Goal: Information Seeking & Learning: Learn about a topic

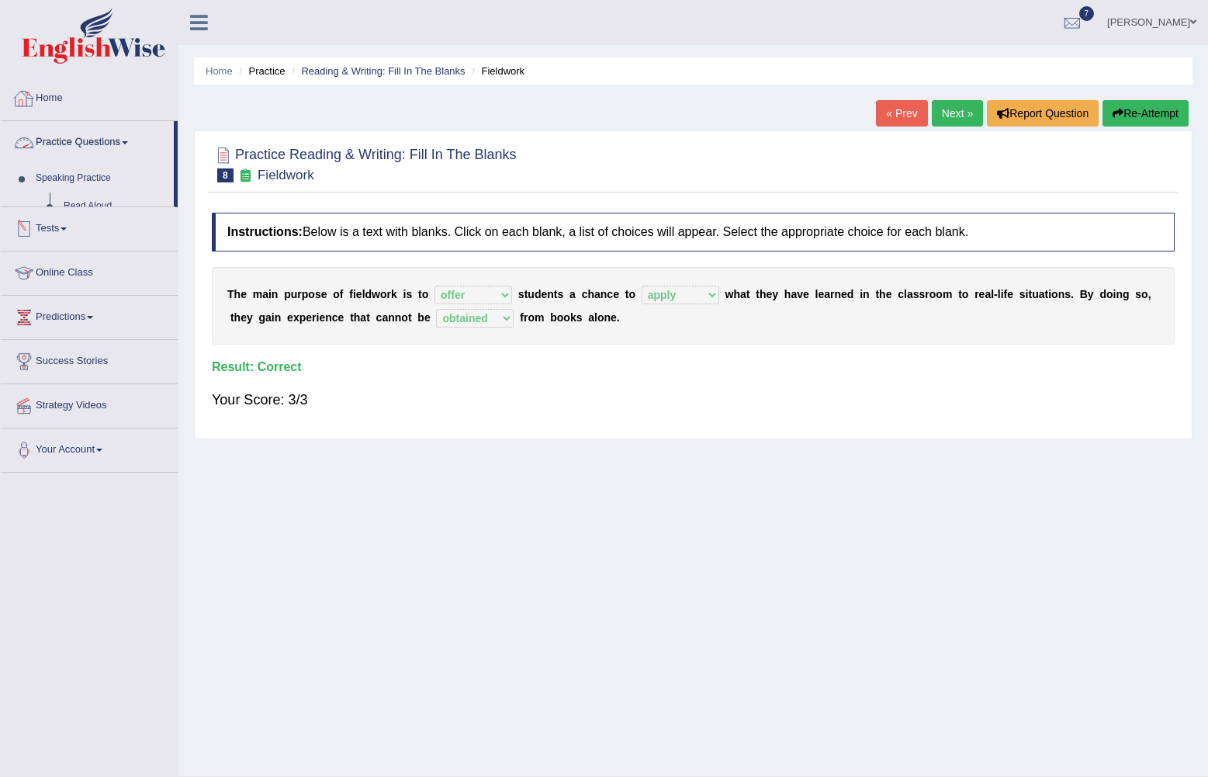
select select "offer"
select select "apply"
select select "obtained"
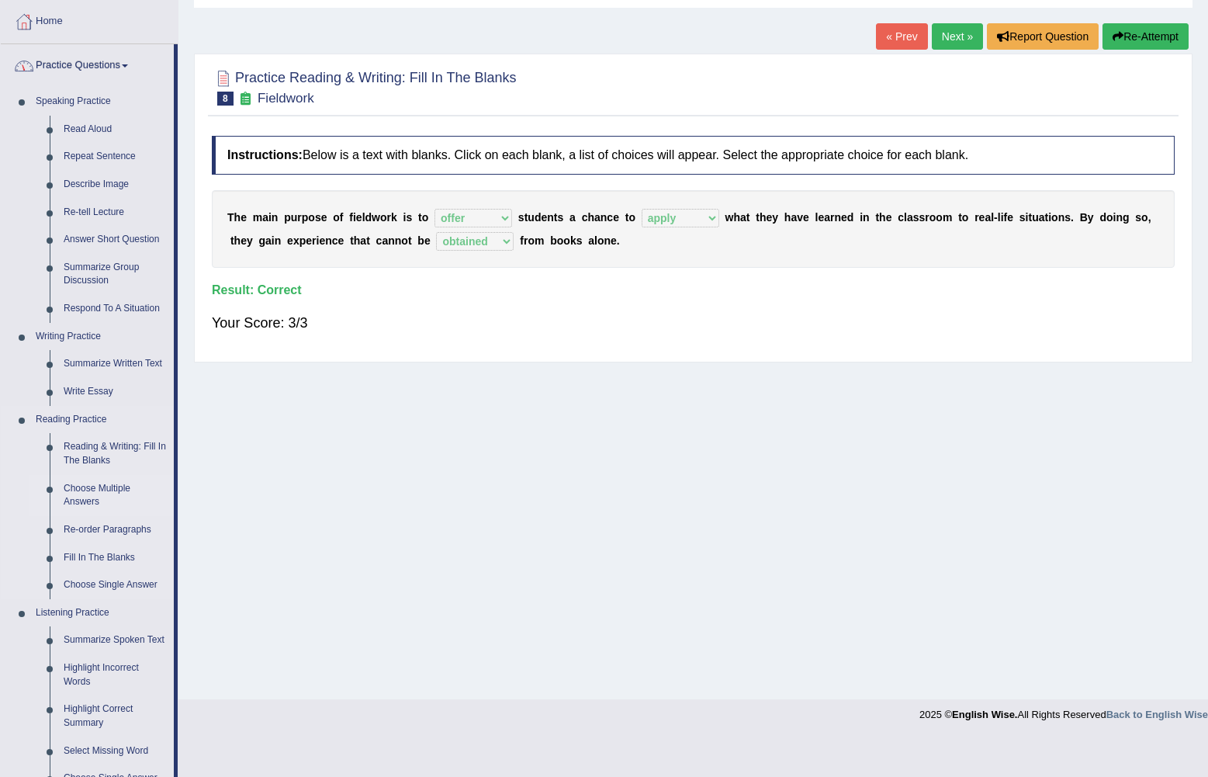
scroll to position [155, 0]
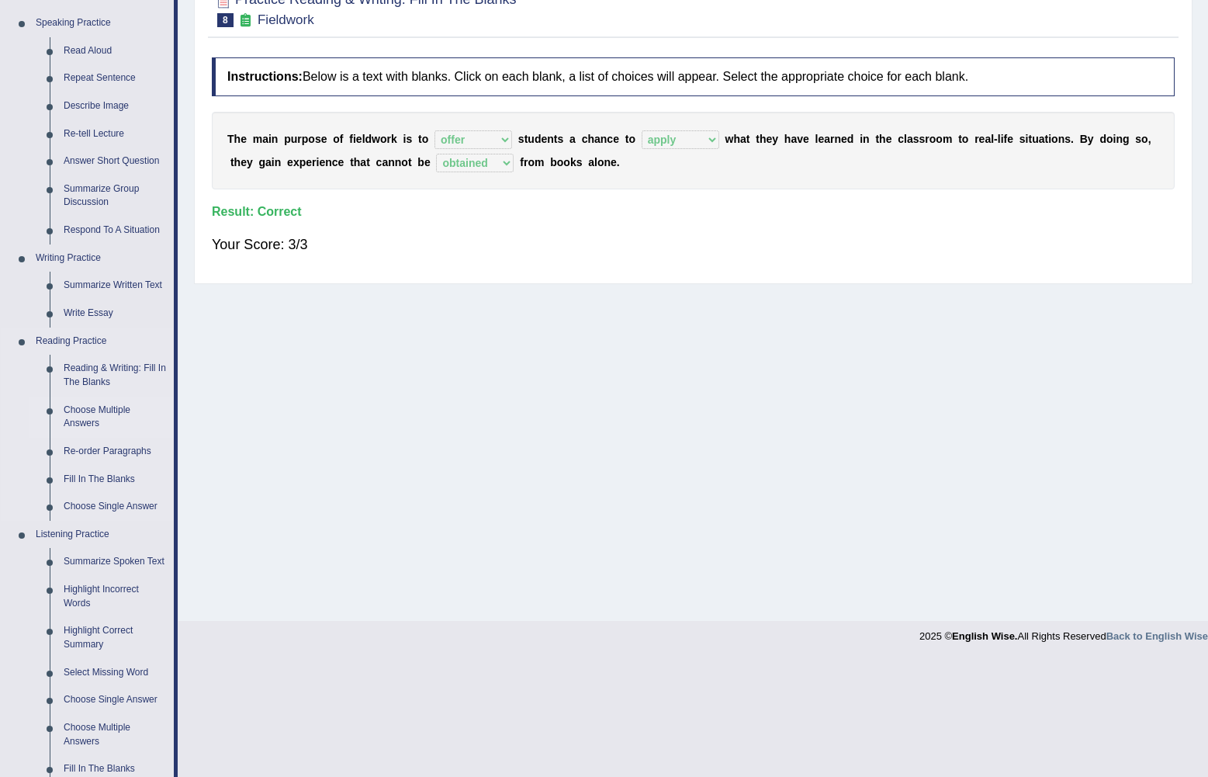
click at [111, 408] on link "Choose Multiple Answers" at bounding box center [115, 416] width 117 height 41
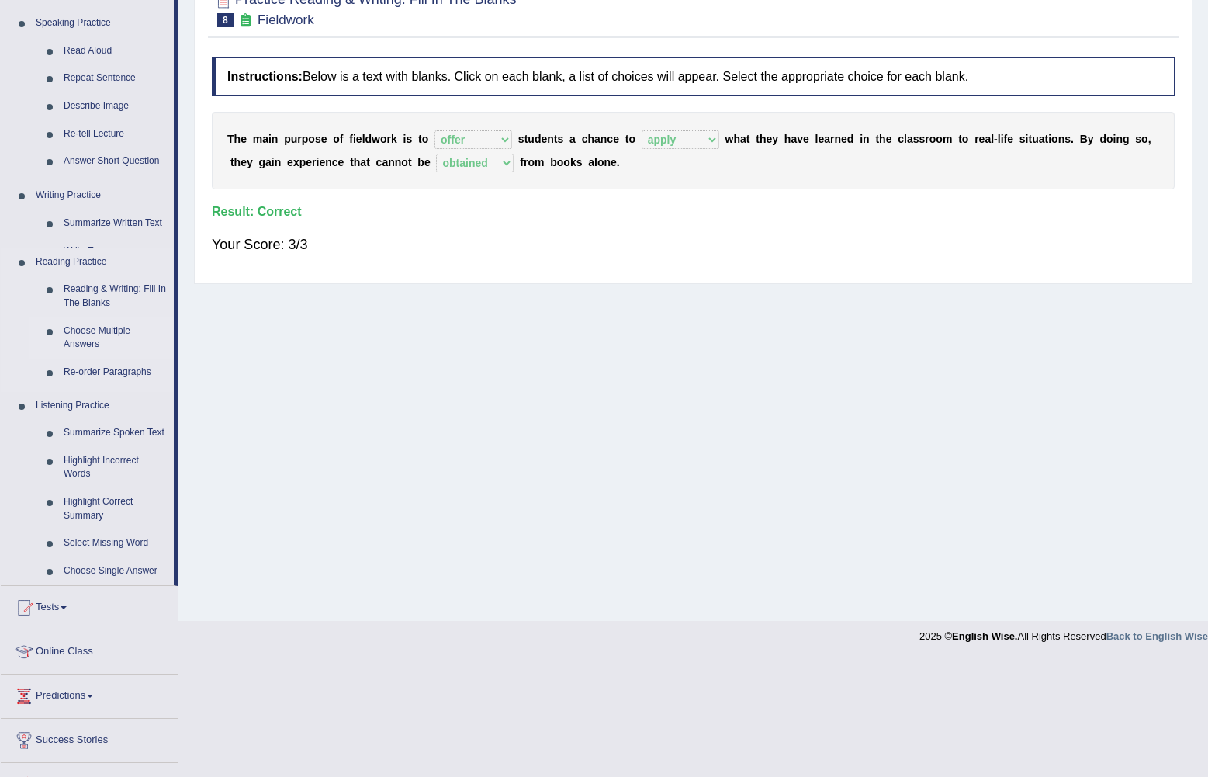
scroll to position [38, 0]
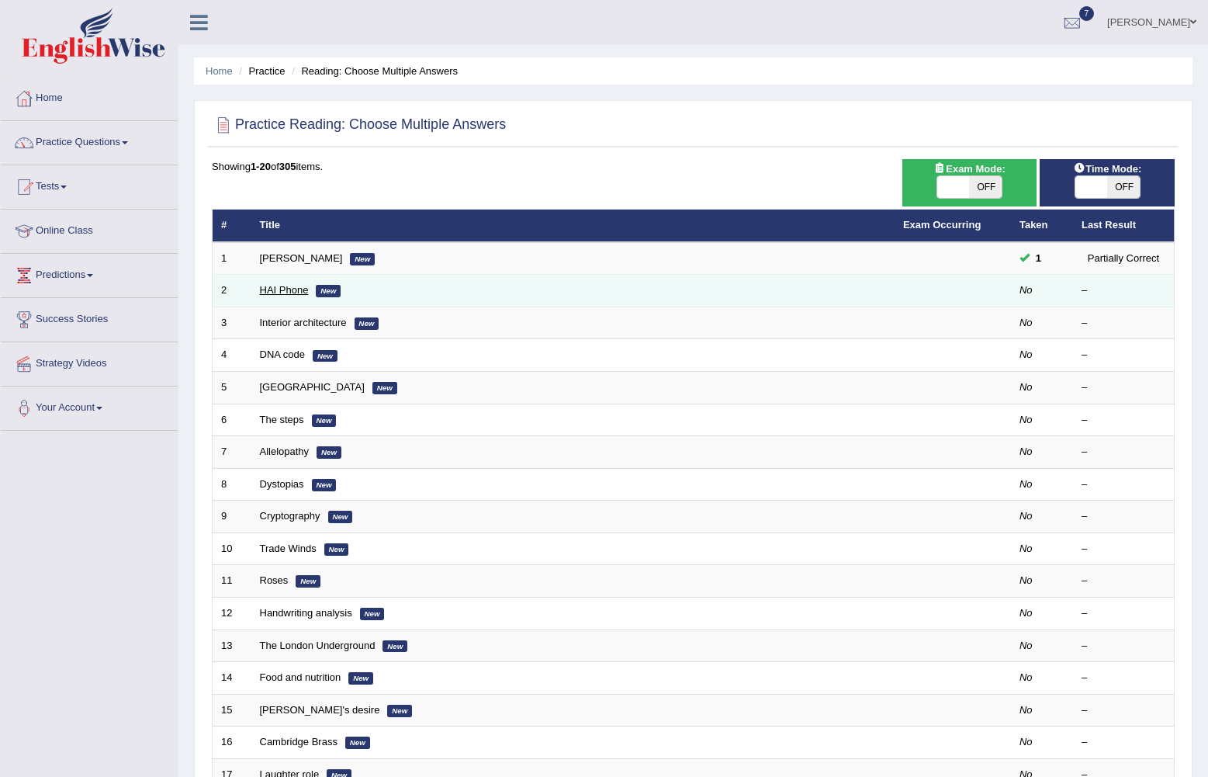
click at [276, 288] on link "HAI Phone" at bounding box center [284, 290] width 49 height 12
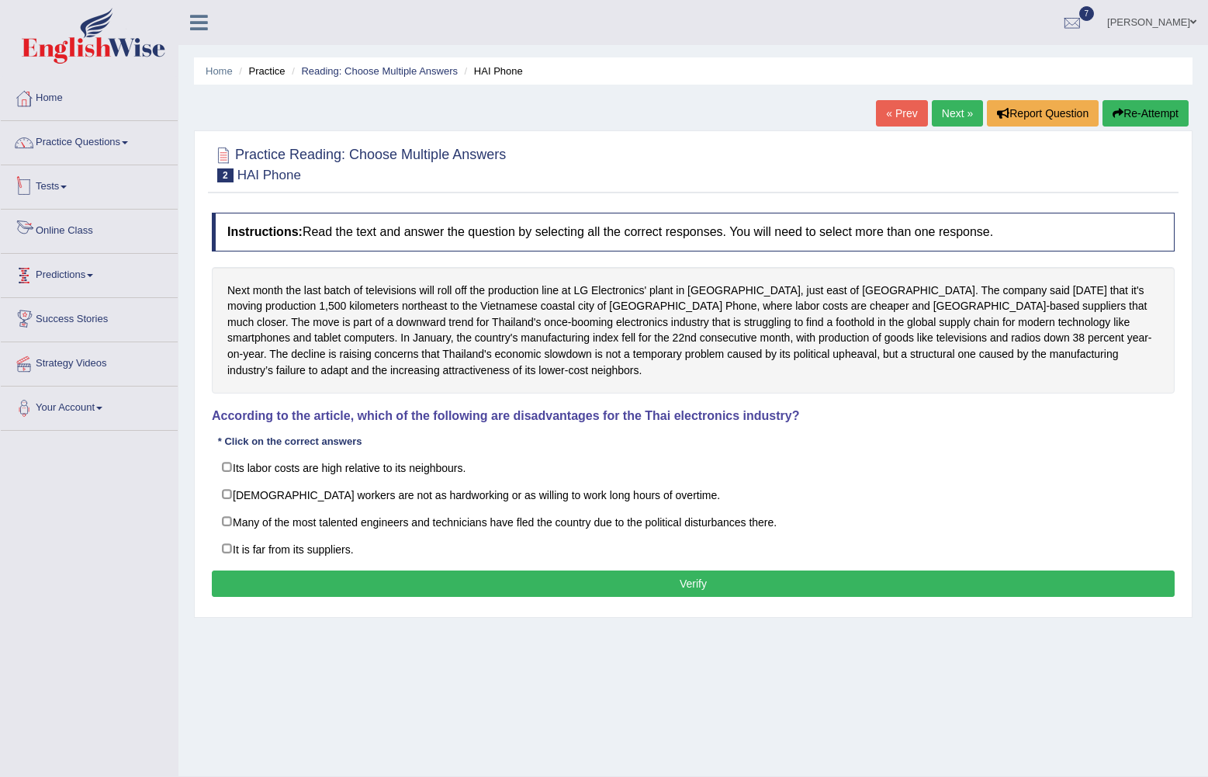
click at [66, 185] on link "Tests" at bounding box center [89, 184] width 177 height 39
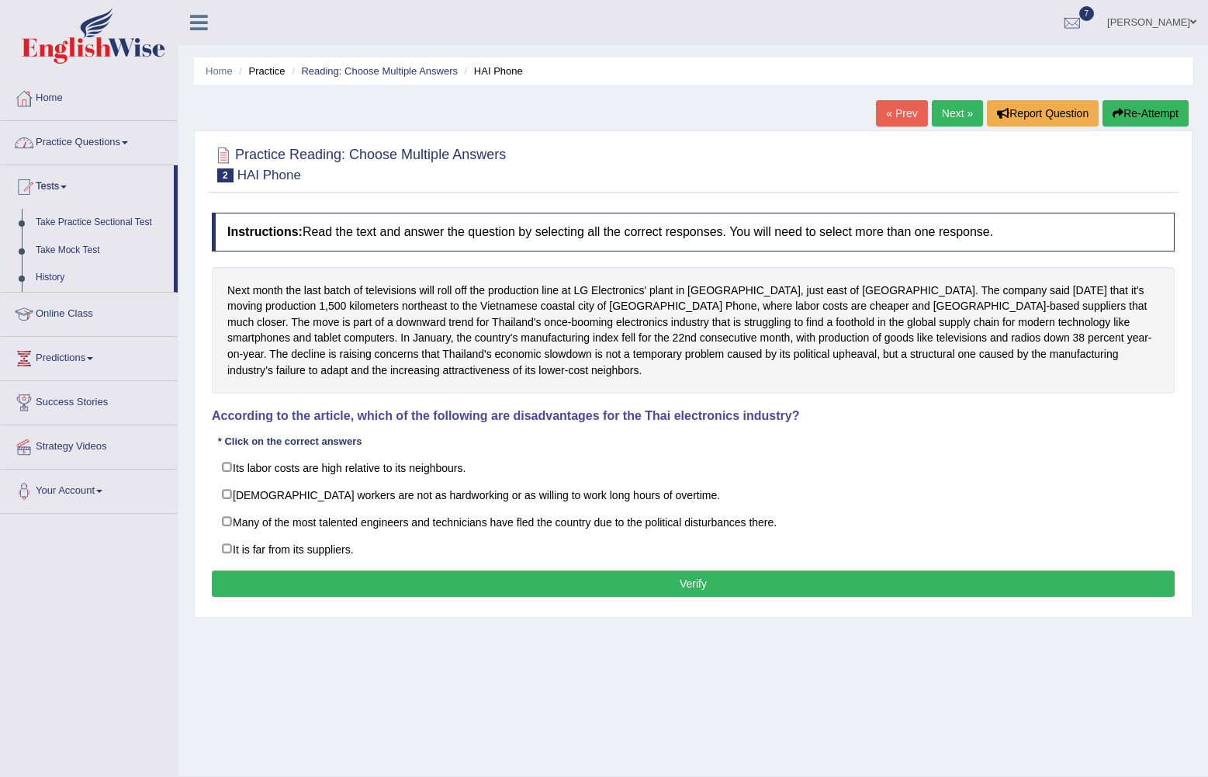
click at [117, 126] on link "Practice Questions" at bounding box center [89, 140] width 177 height 39
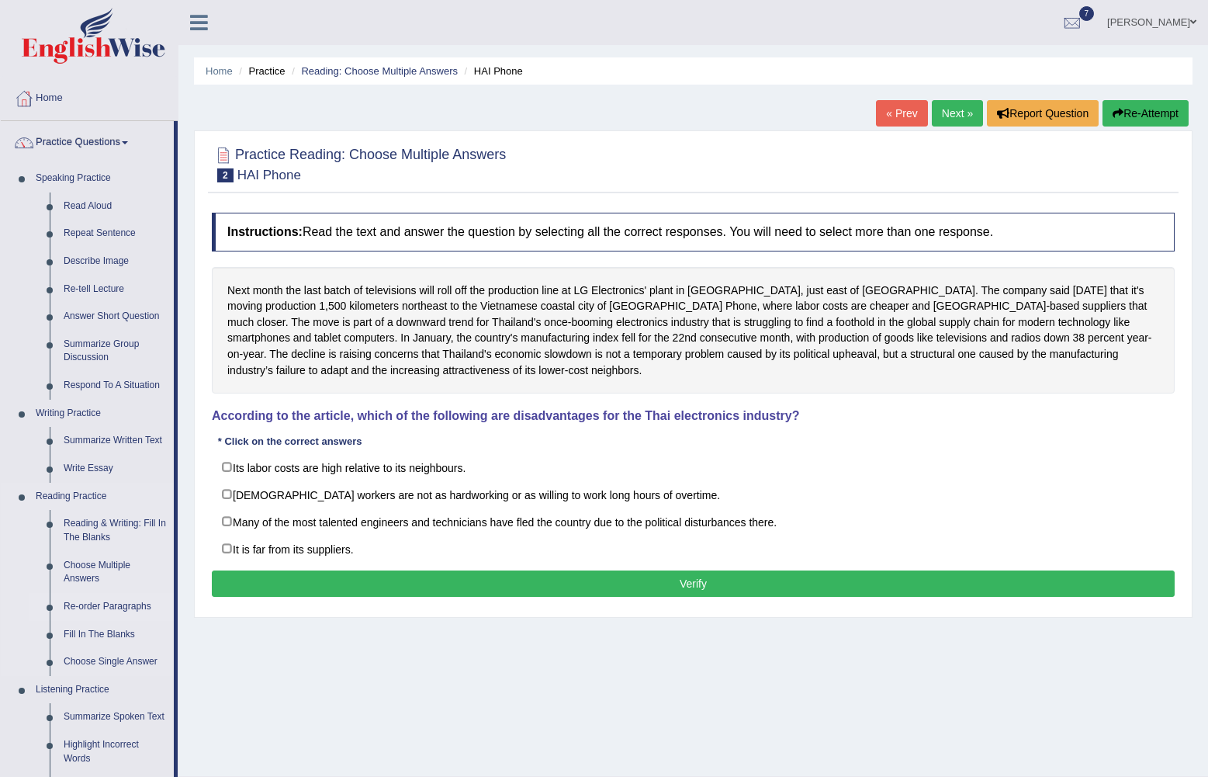
click at [102, 600] on link "Re-order Paragraphs" at bounding box center [115, 607] width 117 height 28
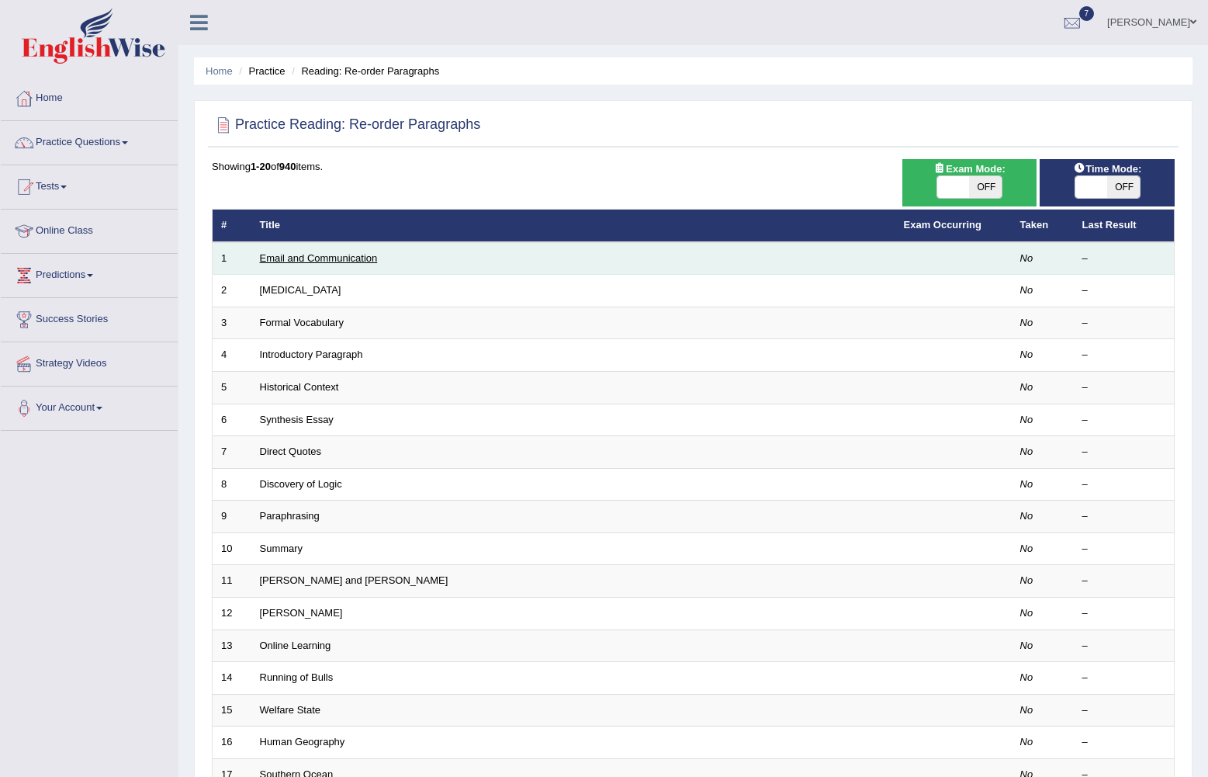
click at [304, 256] on link "Email and Communication" at bounding box center [319, 258] width 118 height 12
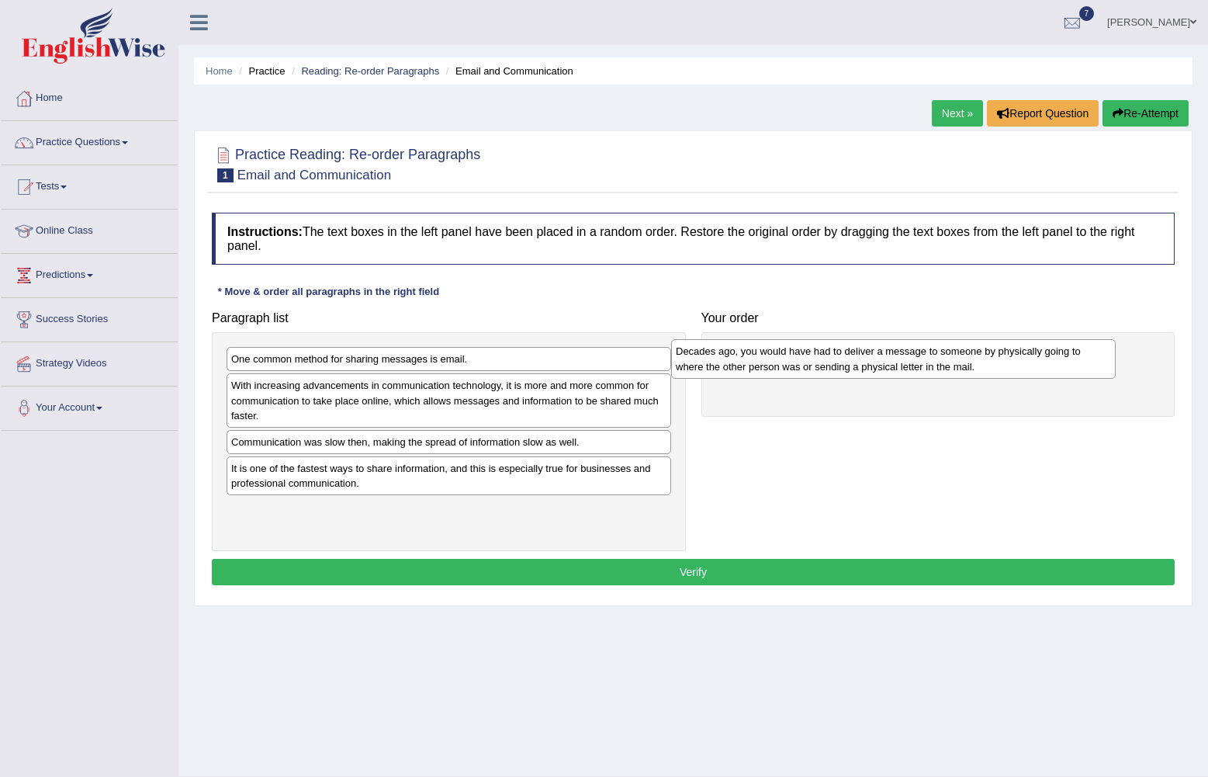
drag, startPoint x: 370, startPoint y: 398, endPoint x: 815, endPoint y: 364, distance: 445.9
click at [815, 364] on div "Decades ago, you would have had to deliver a message to someone by physically g…" at bounding box center [893, 358] width 445 height 39
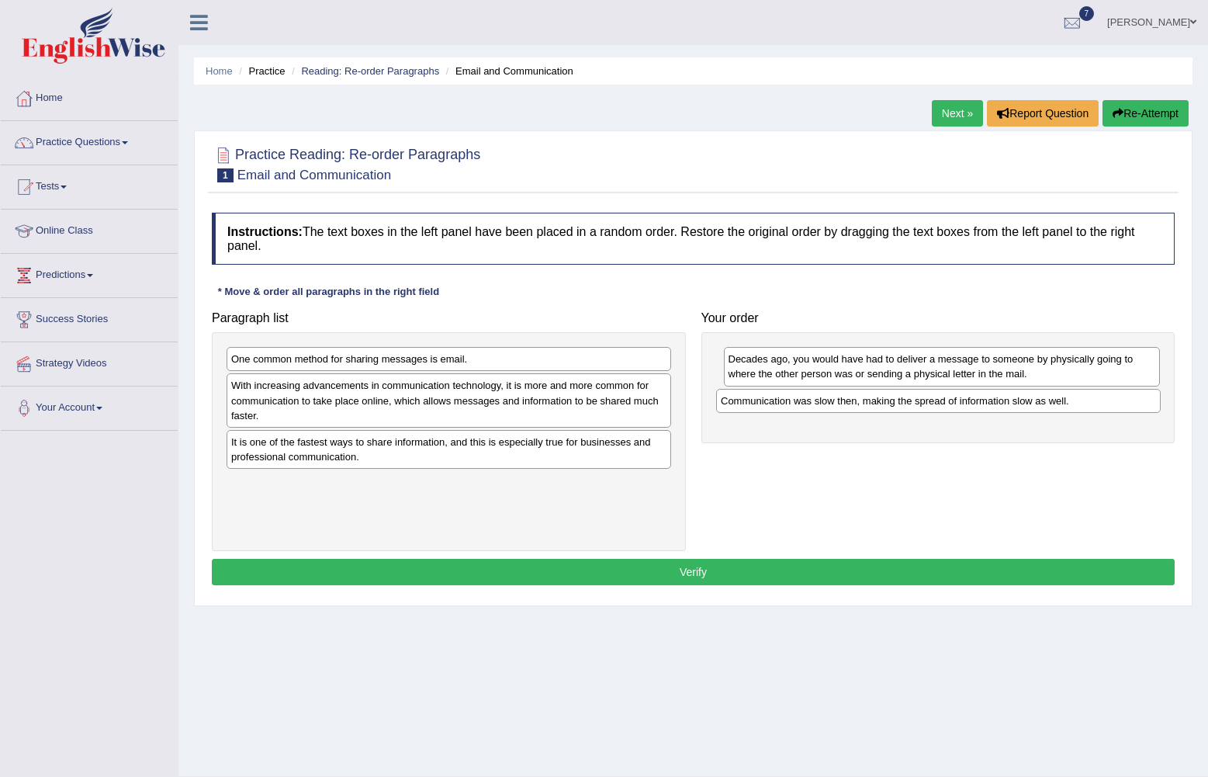
drag, startPoint x: 475, startPoint y: 448, endPoint x: 964, endPoint y: 407, distance: 491.3
click at [964, 407] on div "Communication was slow then, making the spread of information slow as well." at bounding box center [938, 401] width 445 height 24
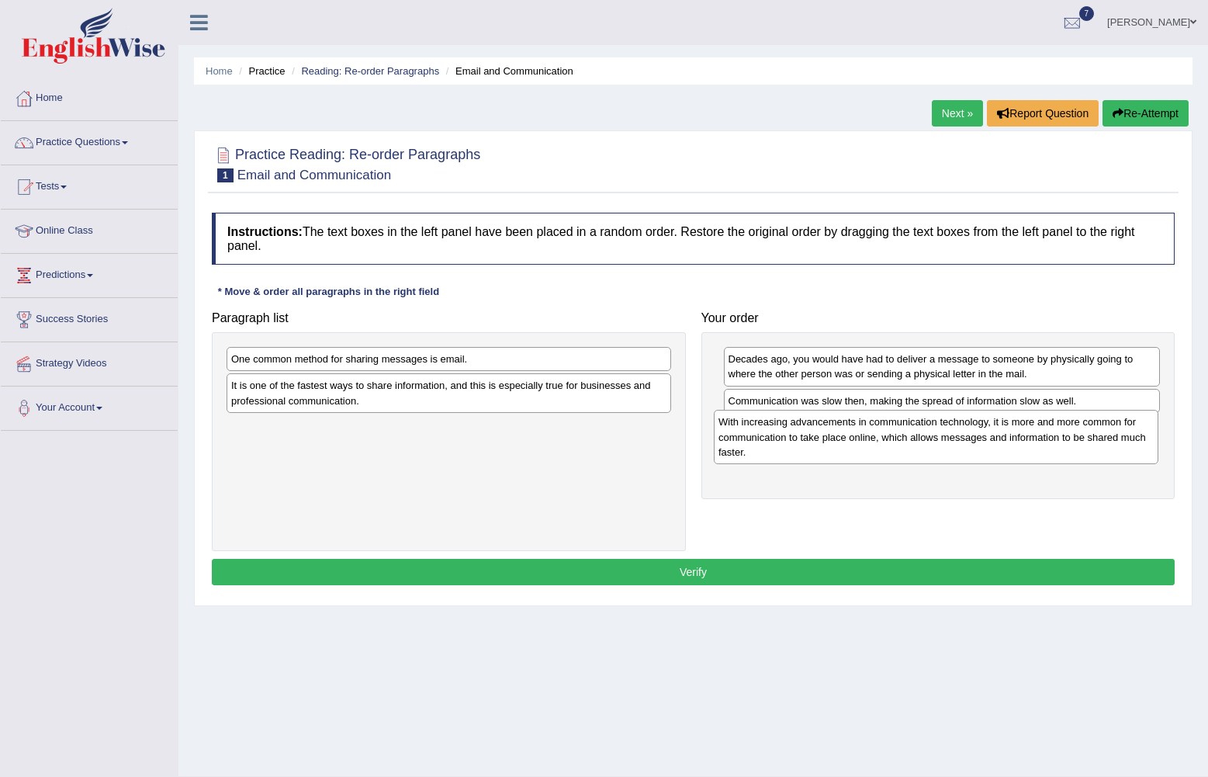
drag, startPoint x: 453, startPoint y: 389, endPoint x: 940, endPoint y: 426, distance: 488.6
click at [940, 426] on div "With increasing advancements in communication technology, it is more and more c…" at bounding box center [936, 437] width 445 height 54
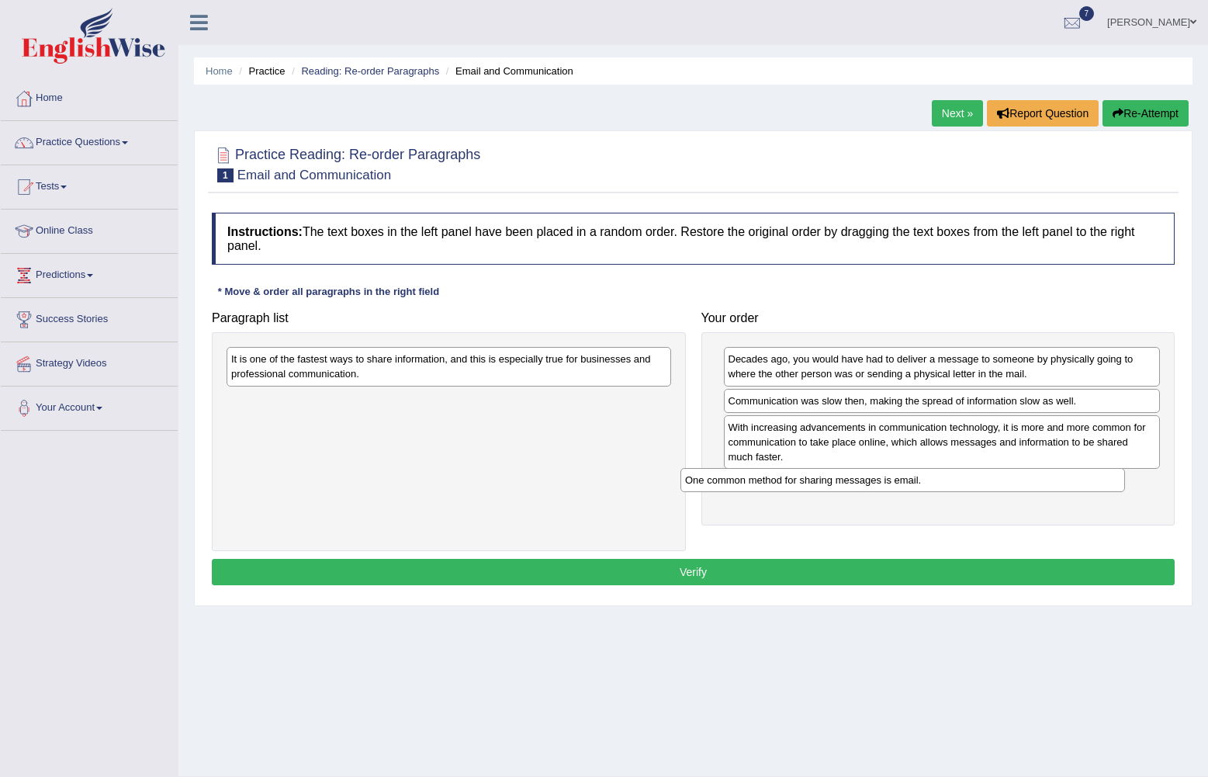
drag, startPoint x: 412, startPoint y: 359, endPoint x: 866, endPoint y: 480, distance: 469.7
click at [866, 480] on div "One common method for sharing messages is email." at bounding box center [902, 480] width 445 height 24
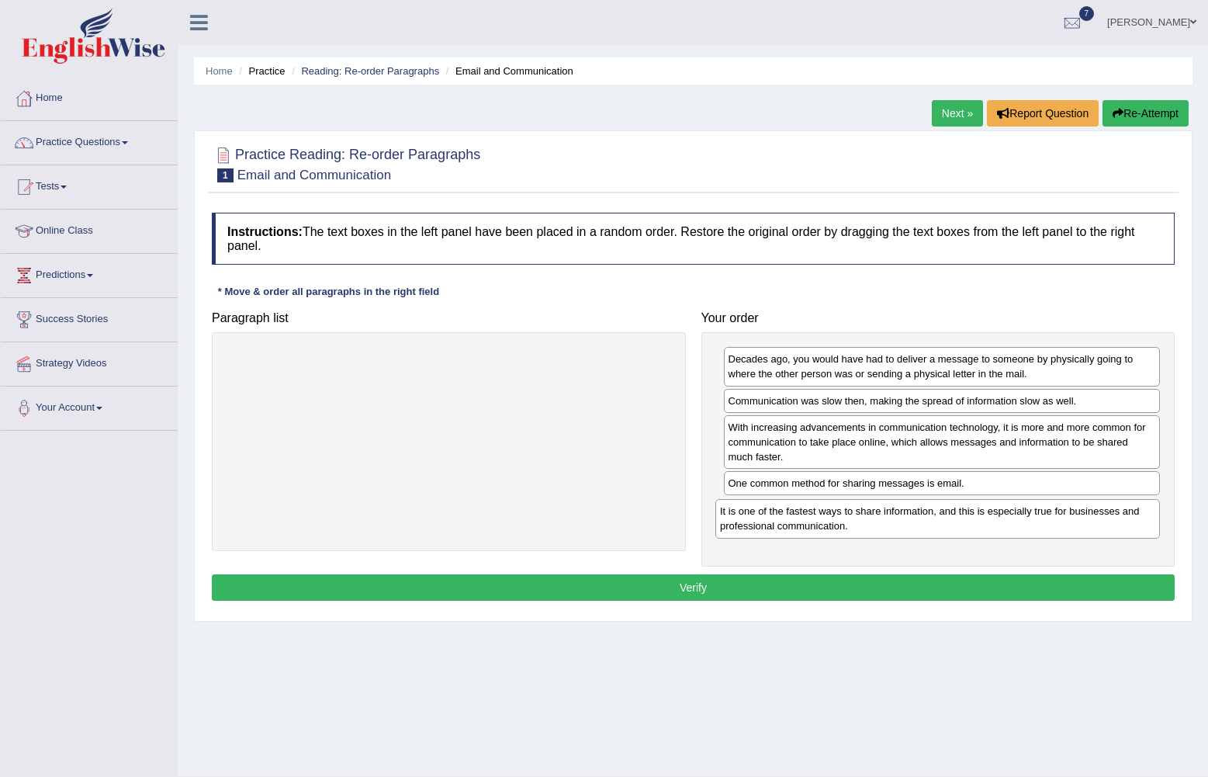
drag, startPoint x: 426, startPoint y: 364, endPoint x: 915, endPoint y: 516, distance: 511.9
click at [915, 516] on div "It is one of the fastest ways to share information, and this is especially true…" at bounding box center [937, 518] width 445 height 39
click at [859, 597] on button "Verify" at bounding box center [693, 587] width 963 height 26
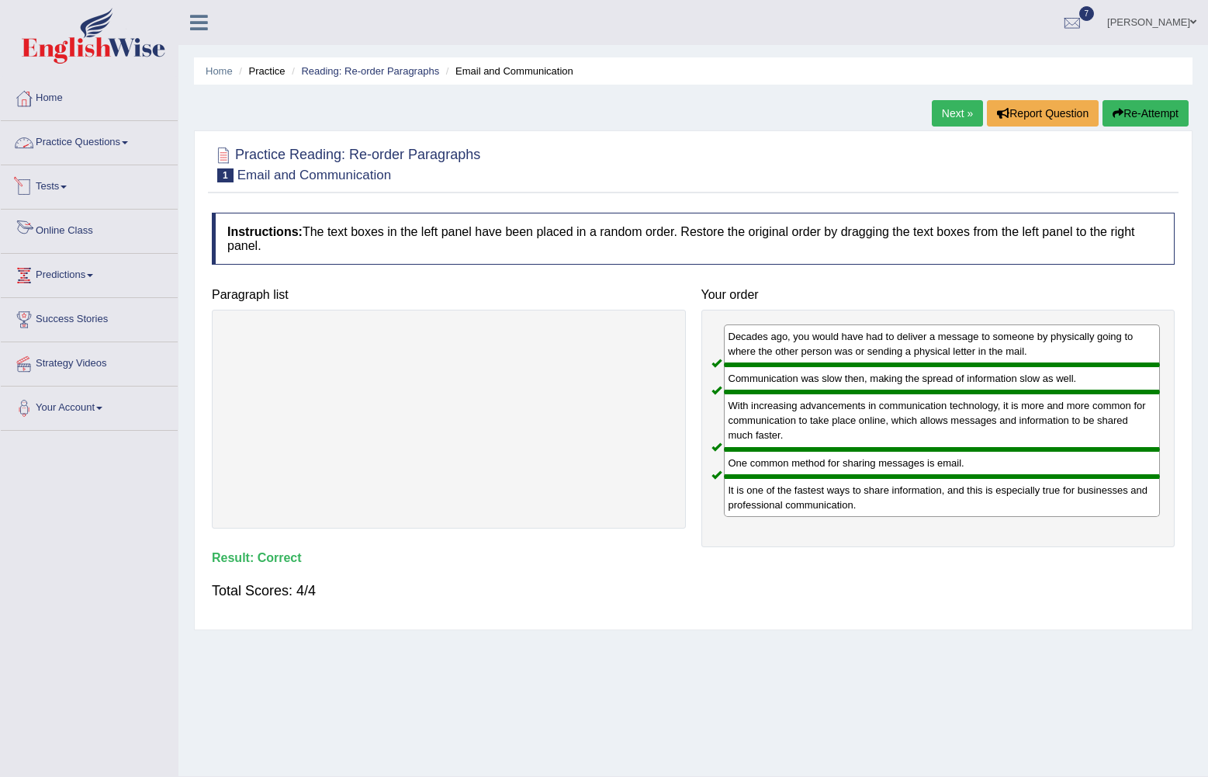
click at [110, 136] on link "Practice Questions" at bounding box center [89, 140] width 177 height 39
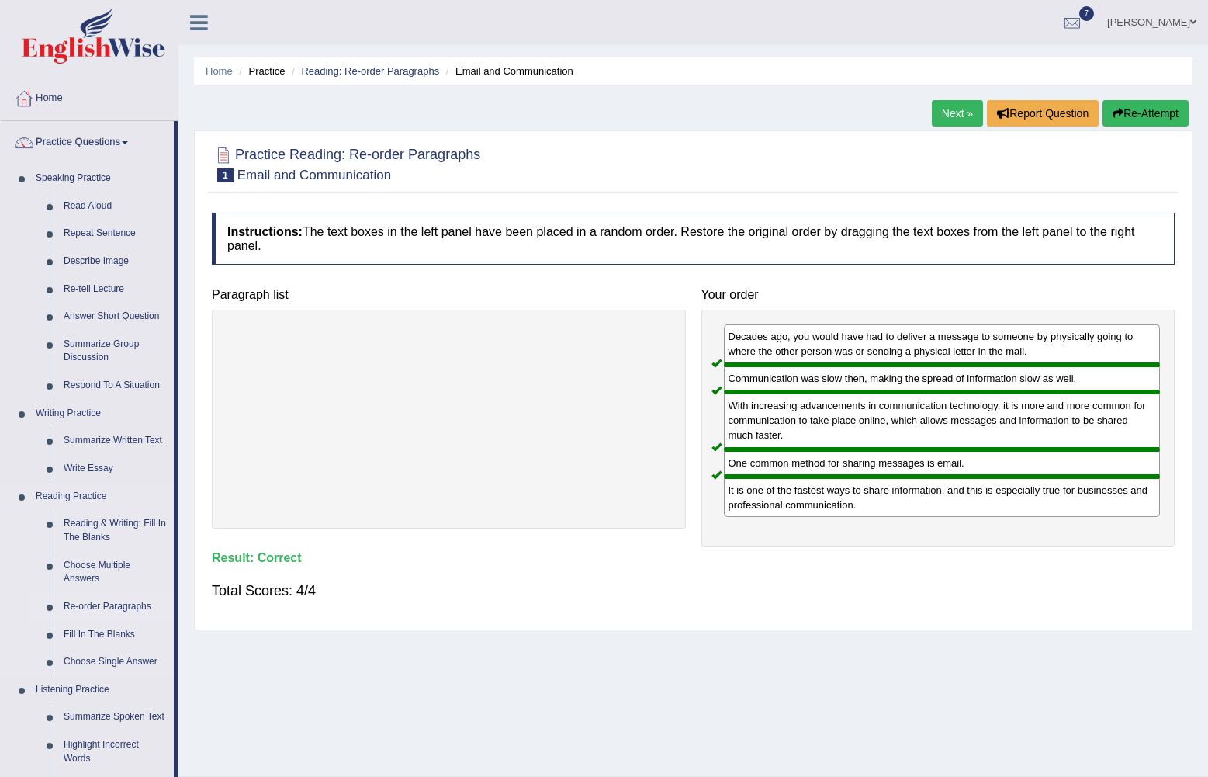
click at [100, 601] on link "Re-order Paragraphs" at bounding box center [115, 607] width 117 height 28
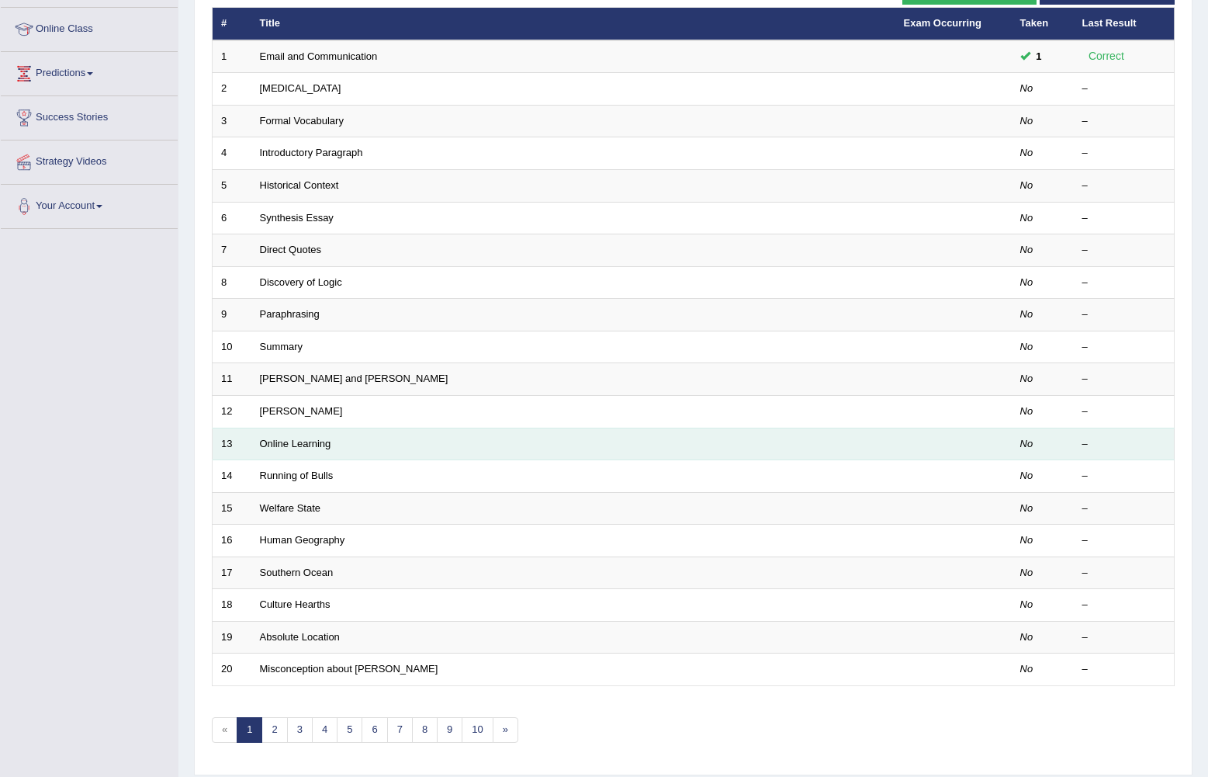
scroll to position [233, 0]
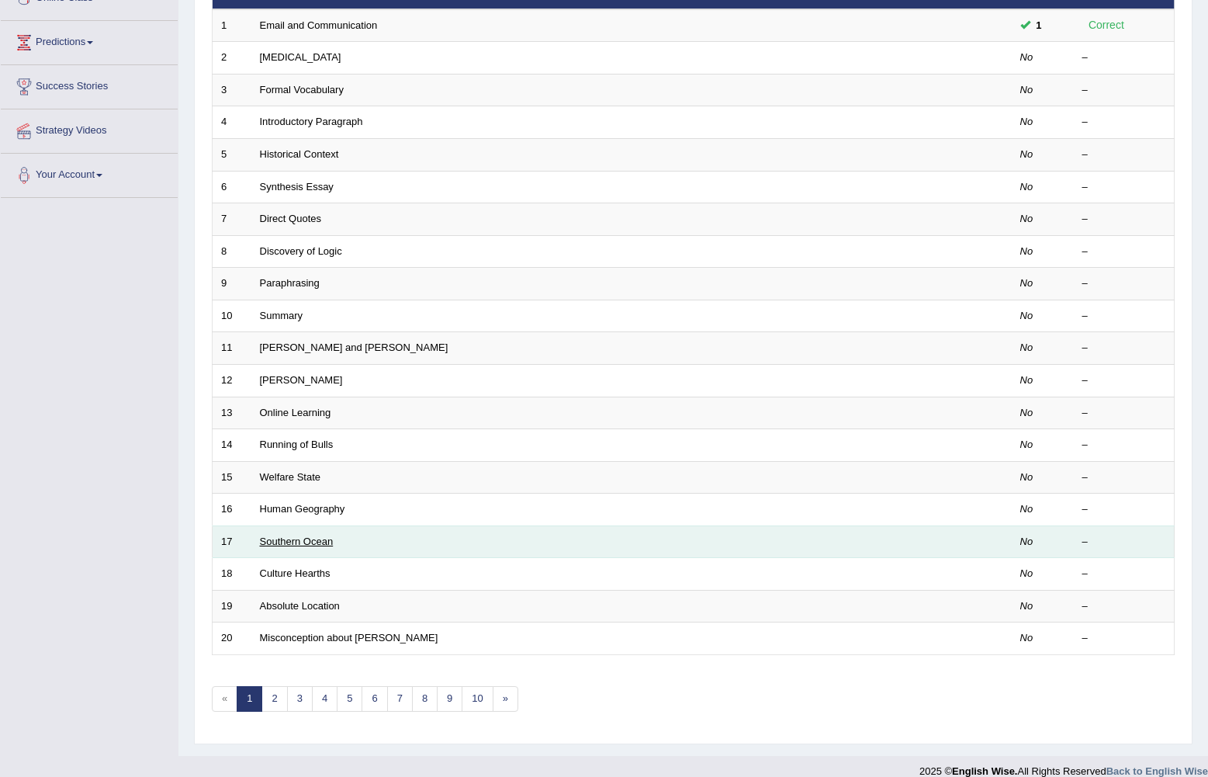
click at [298, 539] on link "Southern Ocean" at bounding box center [297, 541] width 74 height 12
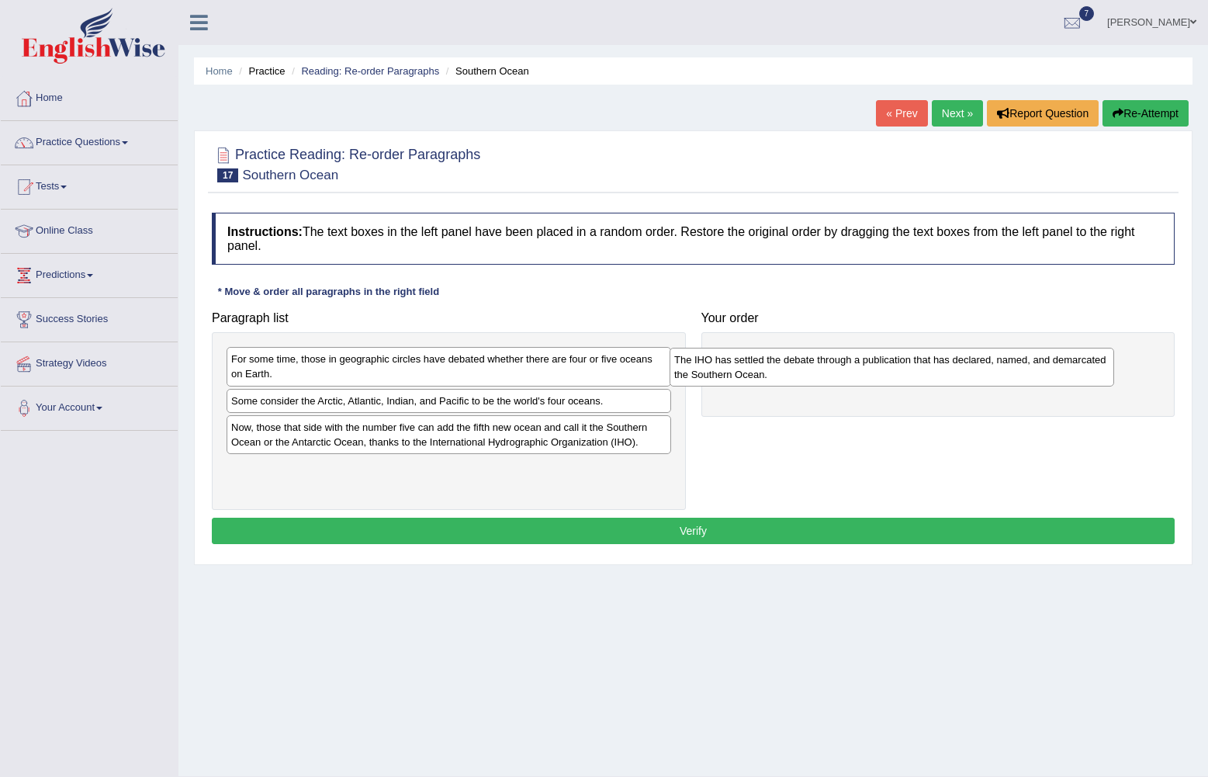
drag, startPoint x: 376, startPoint y: 420, endPoint x: 820, endPoint y: 379, distance: 446.5
click at [820, 379] on div "The IHO has settled the debate through a publication that has declared, named, …" at bounding box center [892, 367] width 445 height 39
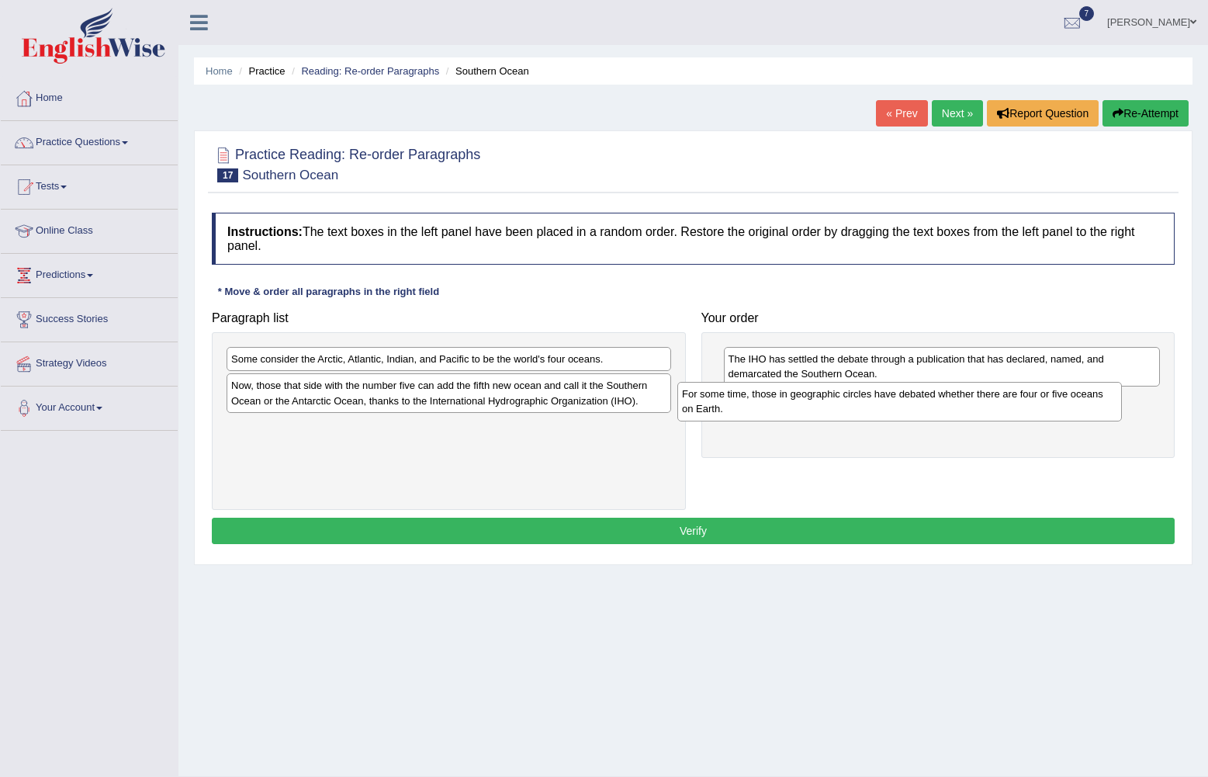
drag, startPoint x: 466, startPoint y: 376, endPoint x: 918, endPoint y: 411, distance: 452.9
click at [918, 411] on div "For some time, those in geographic circles have debated whether there are four …" at bounding box center [899, 401] width 445 height 39
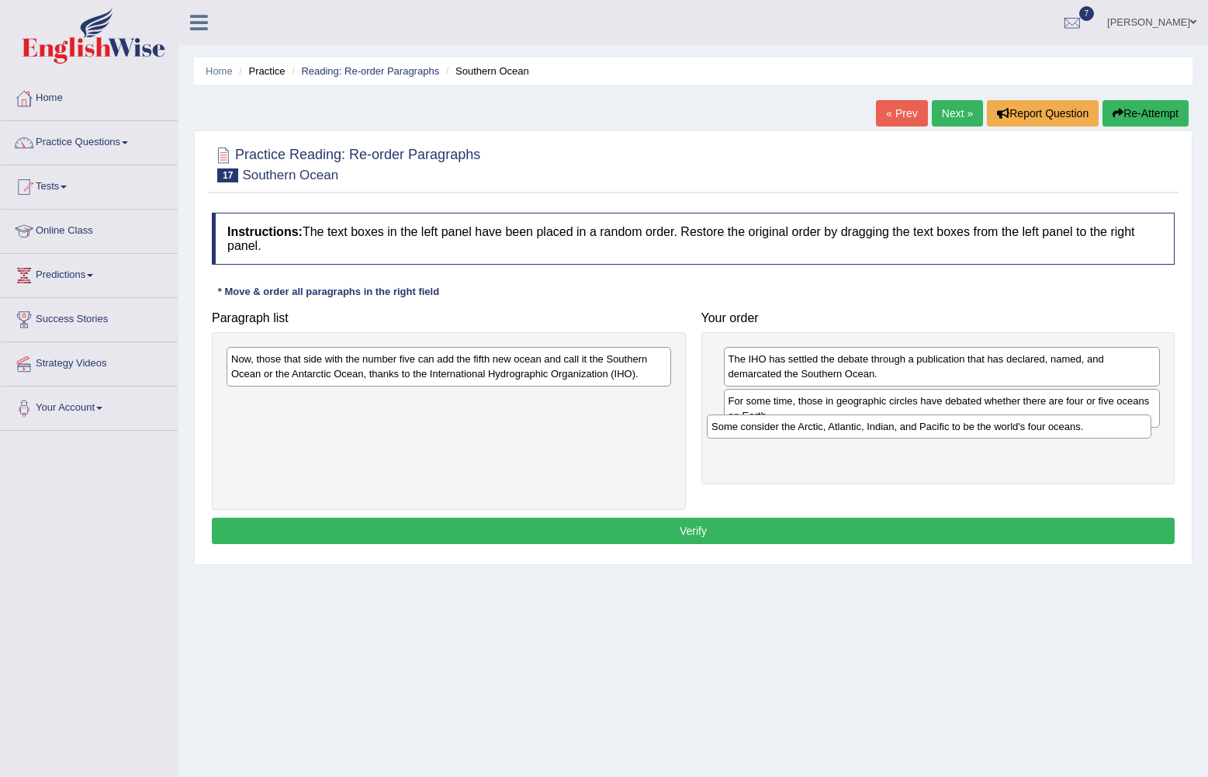
drag, startPoint x: 557, startPoint y: 366, endPoint x: 936, endPoint y: 430, distance: 384.7
click at [936, 430] on div "Some consider the Arctic, Atlantic, Indian, and Pacific to be the world's four …" at bounding box center [929, 426] width 445 height 24
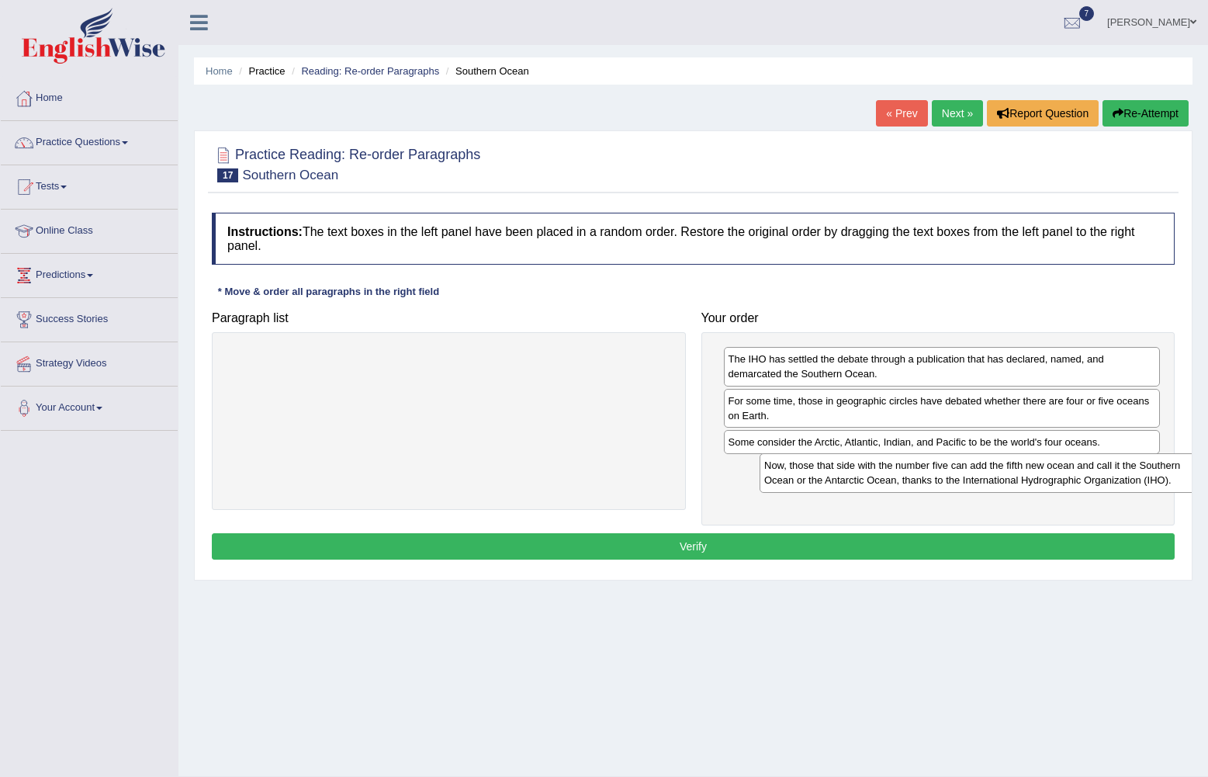
drag, startPoint x: 393, startPoint y: 374, endPoint x: 926, endPoint y: 480, distance: 543.5
click at [926, 480] on div "Now, those that side with the number five can add the fifth new ocean and call …" at bounding box center [982, 472] width 445 height 39
click at [771, 547] on button "Verify" at bounding box center [693, 546] width 963 height 26
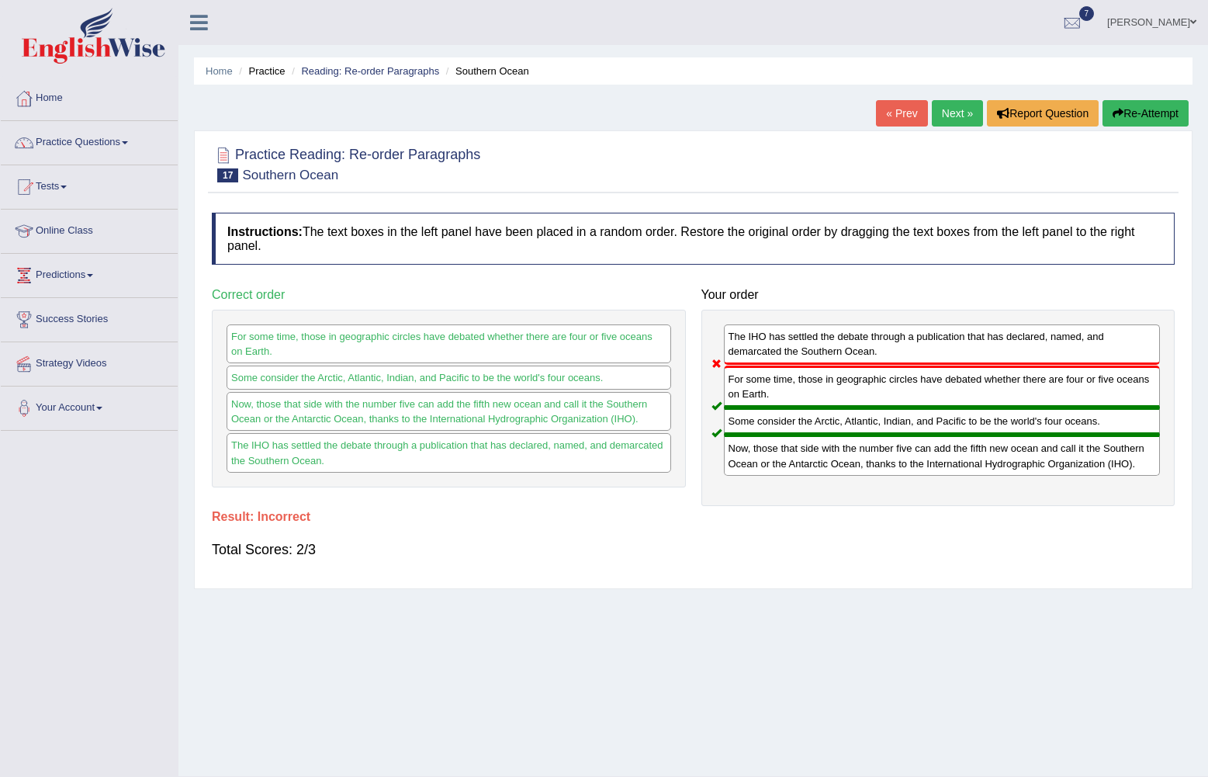
click at [961, 112] on link "Next »" at bounding box center [957, 113] width 51 height 26
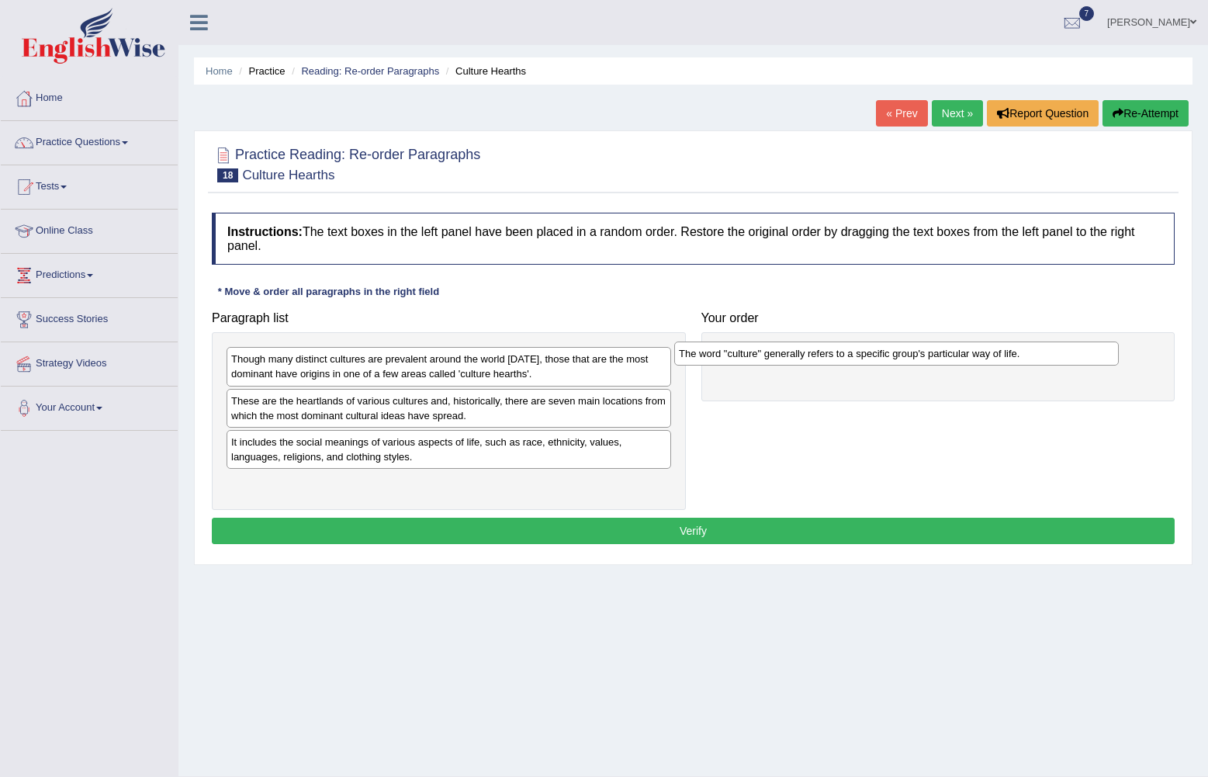
drag, startPoint x: 389, startPoint y: 405, endPoint x: 837, endPoint y: 358, distance: 450.2
click at [837, 358] on div "The word "culture" generally refers to a specific group's particular way of lif…" at bounding box center [896, 353] width 445 height 24
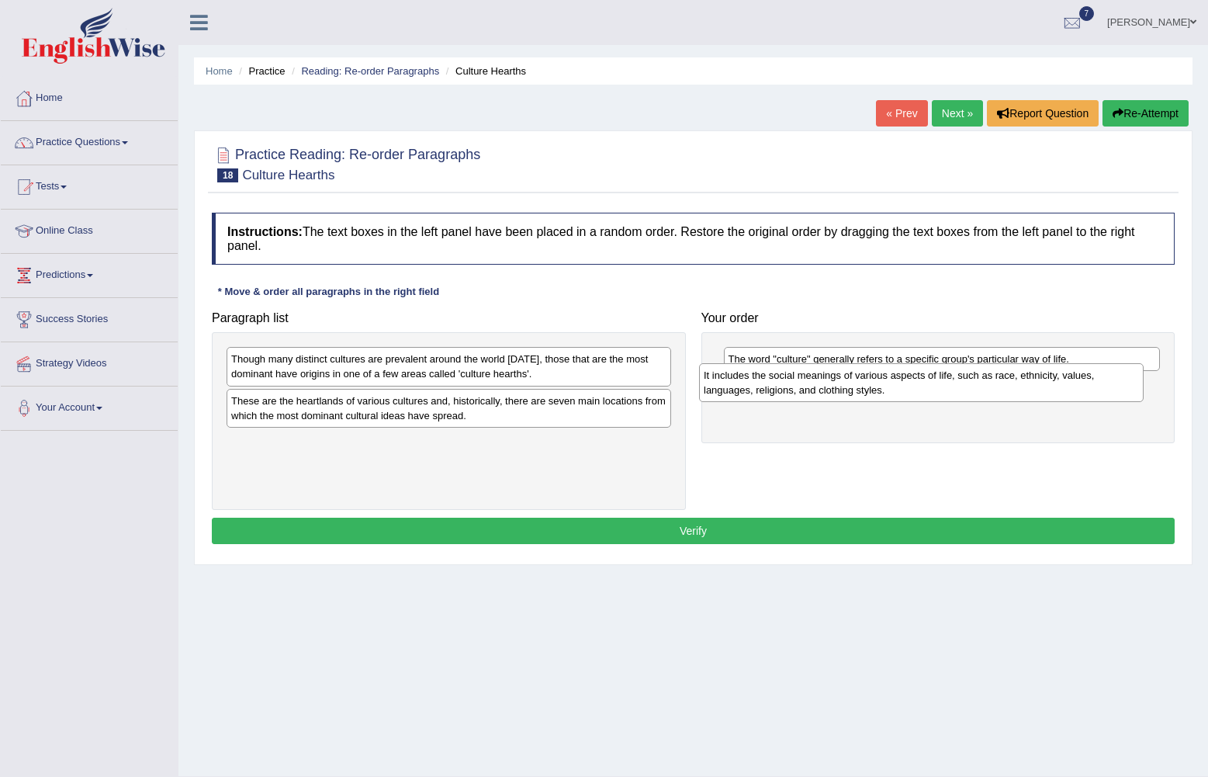
drag, startPoint x: 388, startPoint y: 458, endPoint x: 860, endPoint y: 391, distance: 477.2
click at [860, 391] on div "It includes the social meanings of various aspects of life, such as race, ethni…" at bounding box center [921, 382] width 445 height 39
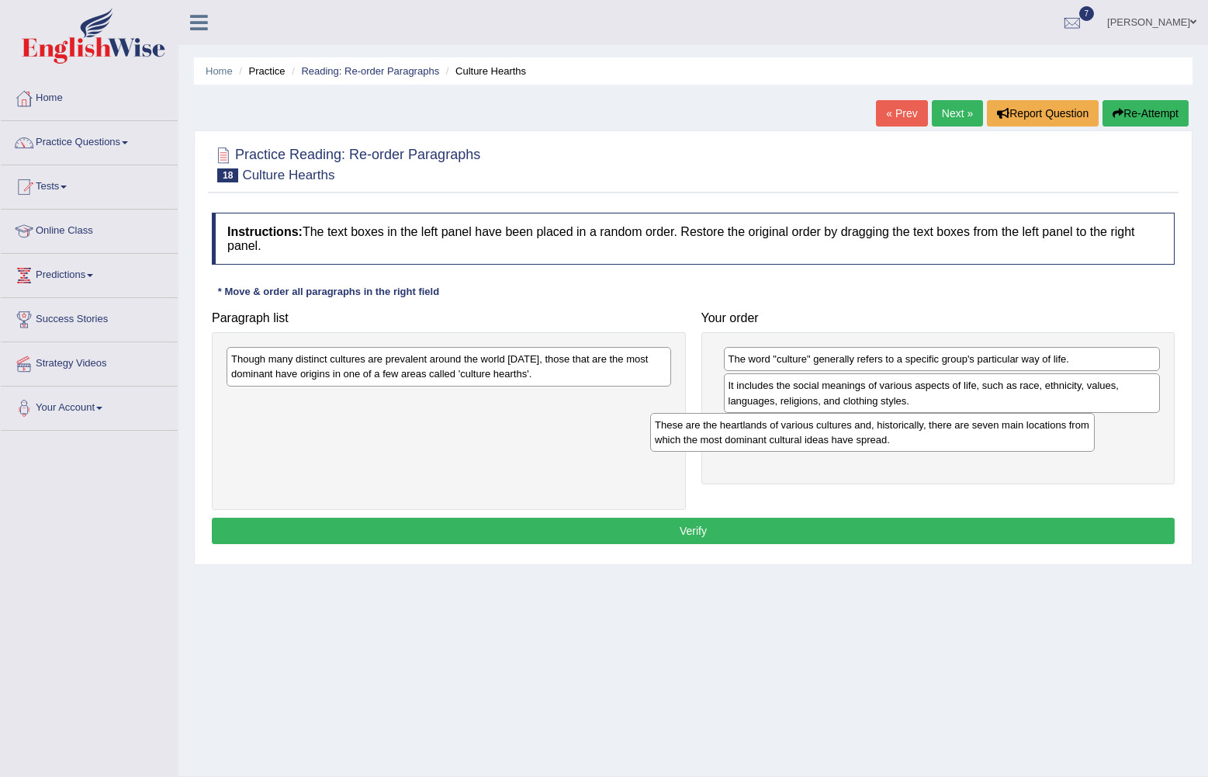
drag, startPoint x: 529, startPoint y: 416, endPoint x: 943, endPoint y: 431, distance: 414.6
click at [943, 431] on div "These are the heartlands of various cultures and, historically, there are seven…" at bounding box center [872, 432] width 445 height 39
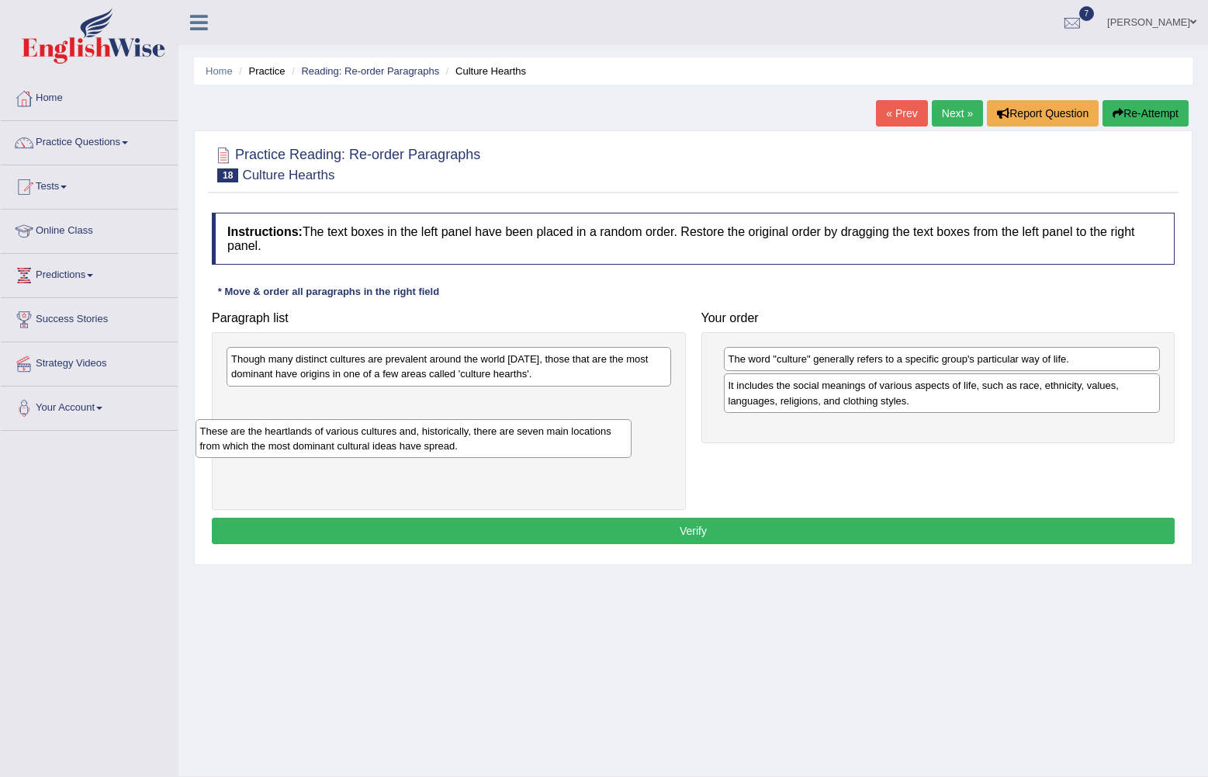
drag, startPoint x: 836, startPoint y: 446, endPoint x: 307, endPoint y: 450, distance: 528.4
click at [307, 450] on div "These are the heartlands of various cultures and, historically, there are seven…" at bounding box center [414, 438] width 437 height 39
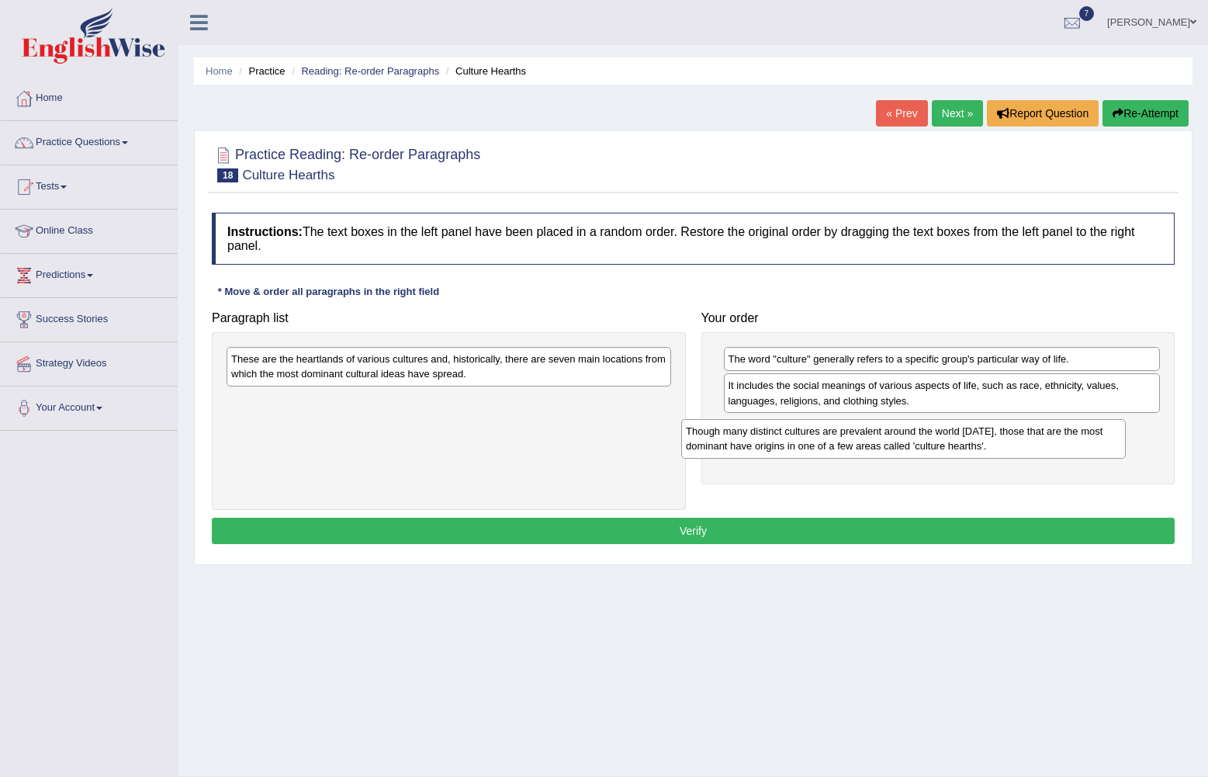
drag, startPoint x: 428, startPoint y: 375, endPoint x: 882, endPoint y: 447, distance: 459.6
click at [882, 447] on div "Though many distinct cultures are prevalent around the world today, those that …" at bounding box center [903, 438] width 445 height 39
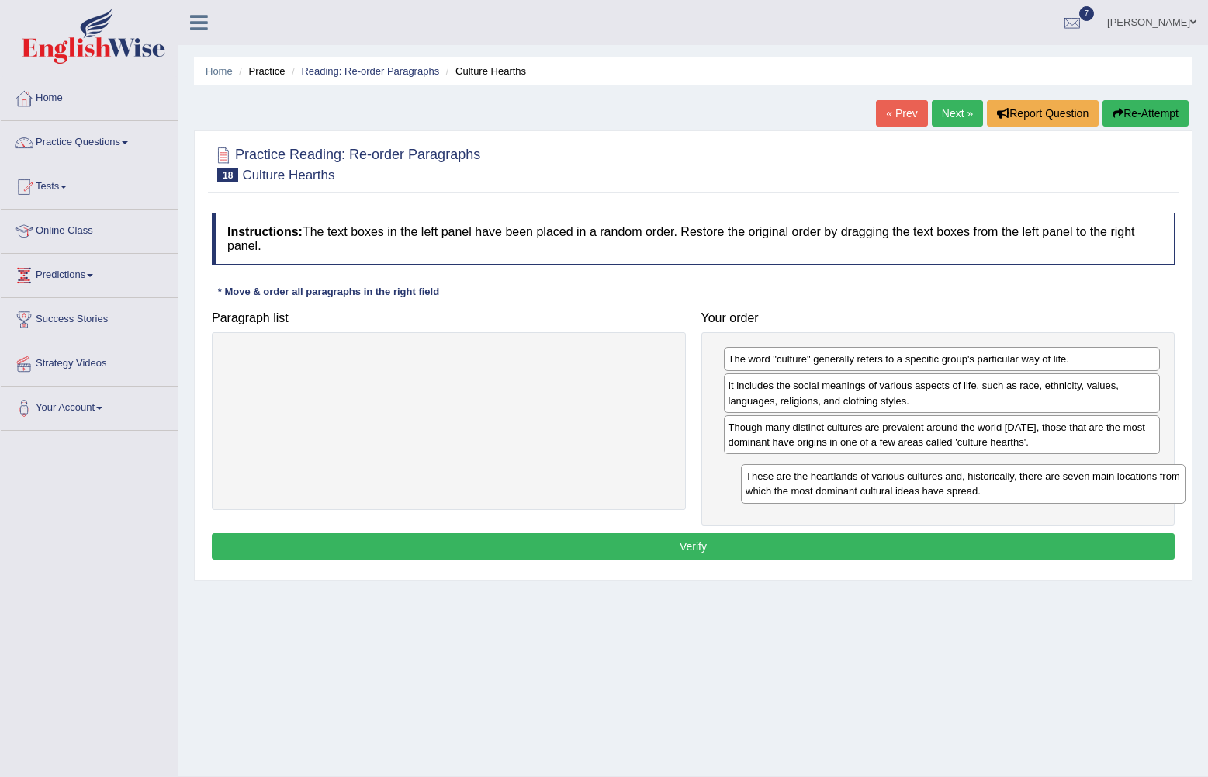
drag, startPoint x: 474, startPoint y: 375, endPoint x: 988, endPoint y: 492, distance: 527.6
click at [988, 492] on div "These are the heartlands of various cultures and, historically, there are seven…" at bounding box center [963, 483] width 445 height 39
click at [726, 547] on button "Verify" at bounding box center [693, 546] width 963 height 26
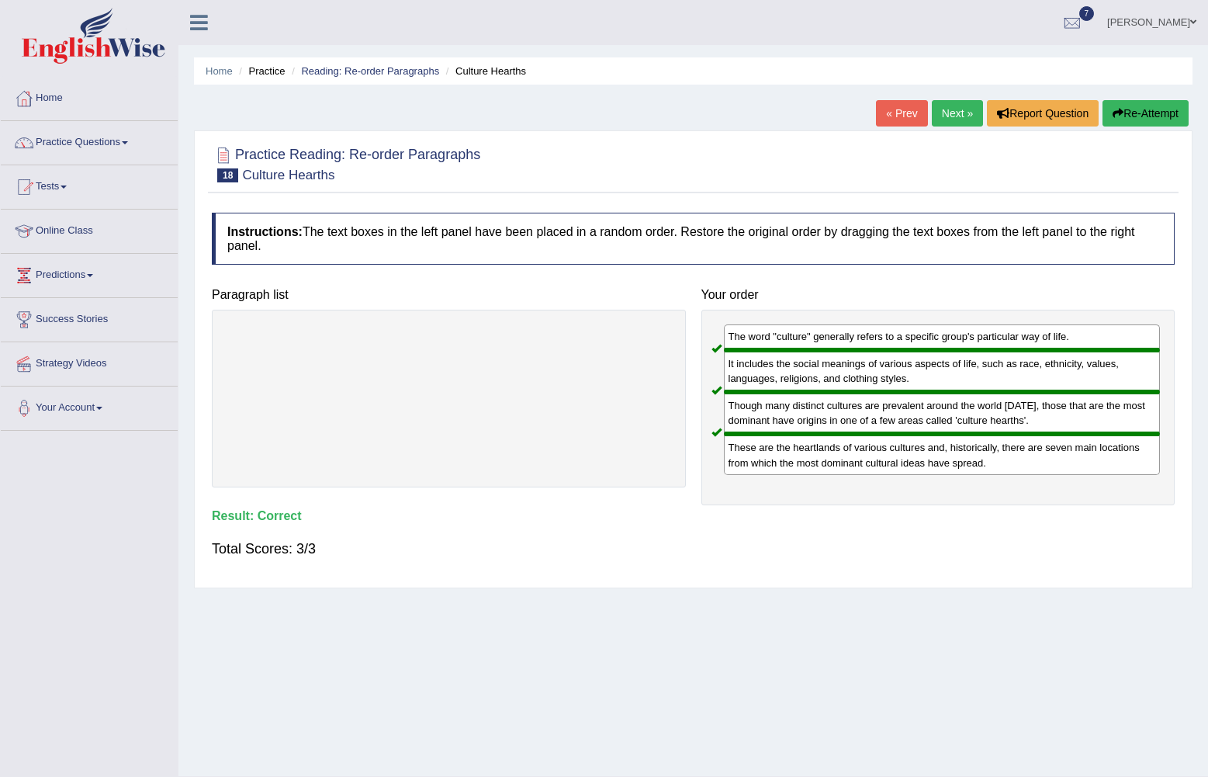
click at [961, 111] on link "Next »" at bounding box center [957, 113] width 51 height 26
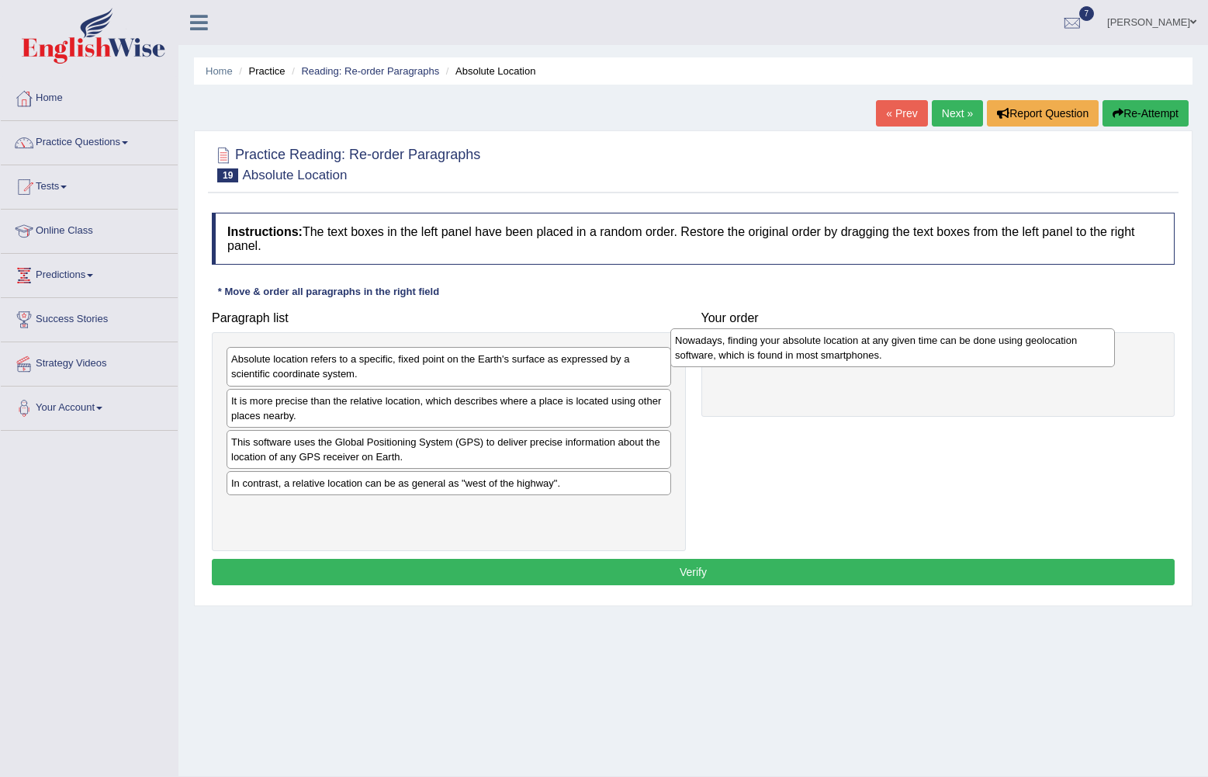
drag, startPoint x: 507, startPoint y: 525, endPoint x: 951, endPoint y: 356, distance: 474.9
click at [951, 356] on div "Nowadays, finding your absolute location at any given time can be done using ge…" at bounding box center [892, 347] width 445 height 39
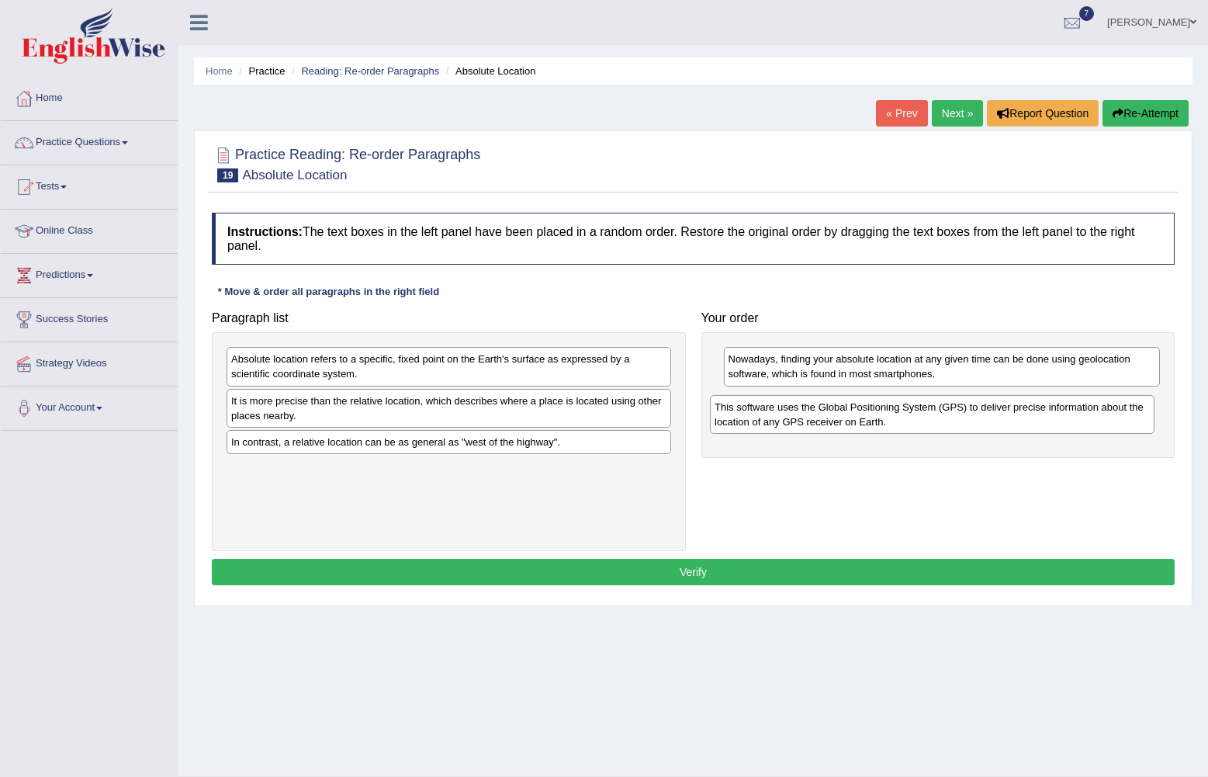
drag, startPoint x: 639, startPoint y: 452, endPoint x: 1123, endPoint y: 417, distance: 484.6
click at [1123, 417] on div "This software uses the Global Positioning System (GPS) to deliver precise infor…" at bounding box center [932, 414] width 445 height 39
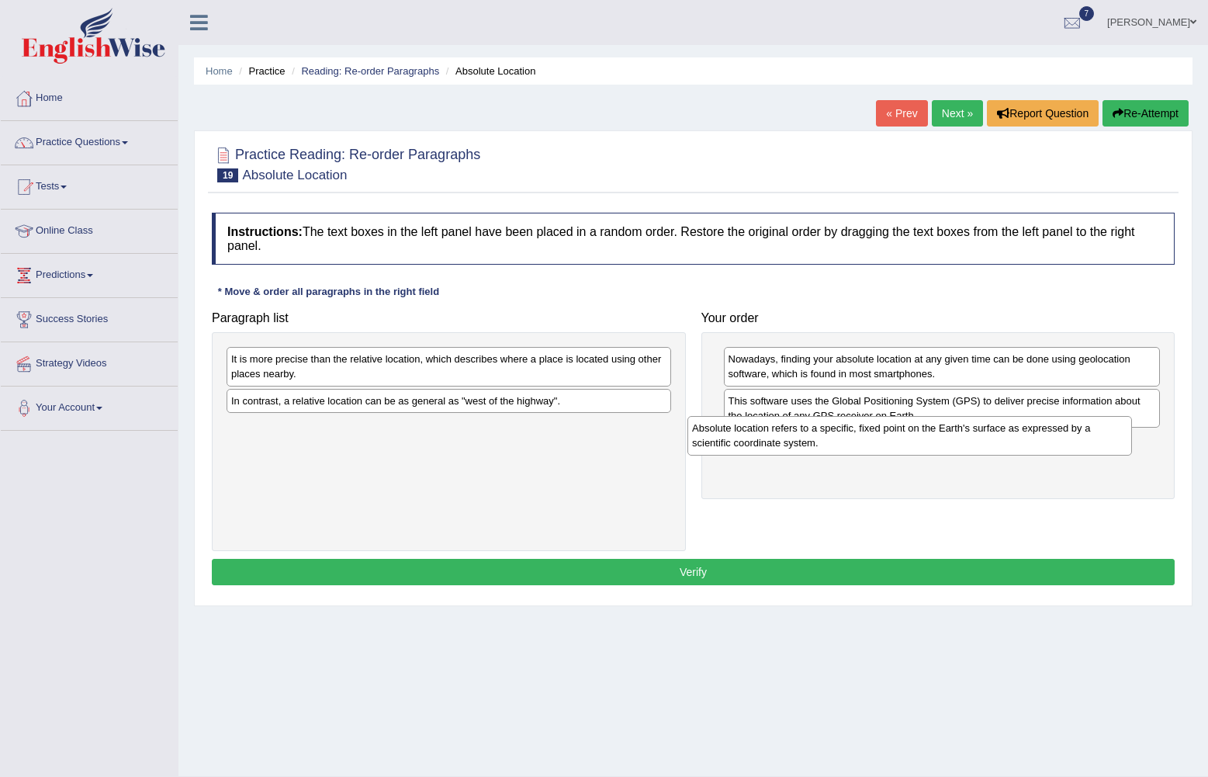
drag, startPoint x: 410, startPoint y: 367, endPoint x: 871, endPoint y: 436, distance: 466.0
click at [871, 436] on div "Absolute location refers to a specific, fixed point on the Earth's surface as e…" at bounding box center [909, 435] width 445 height 39
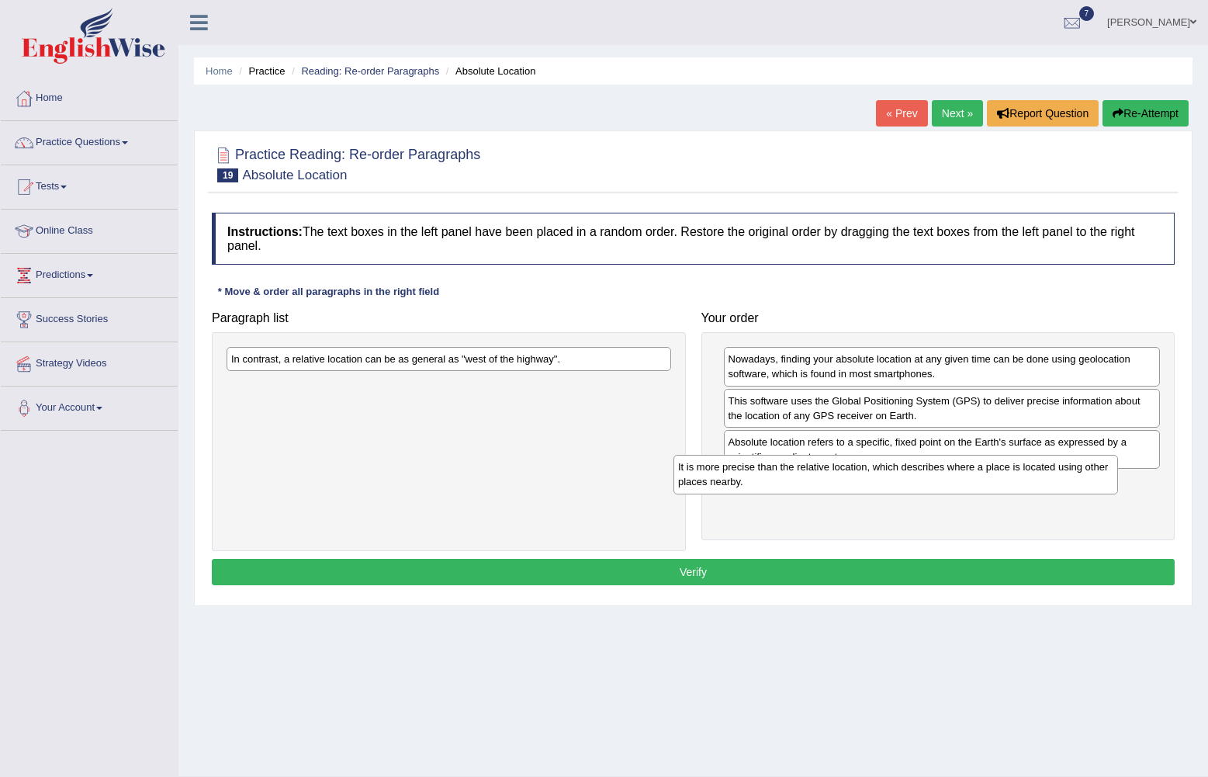
drag, startPoint x: 625, startPoint y: 378, endPoint x: 1074, endPoint y: 486, distance: 461.2
click at [1074, 486] on div "It is more precise than the relative location, which describes where a place is…" at bounding box center [895, 474] width 445 height 39
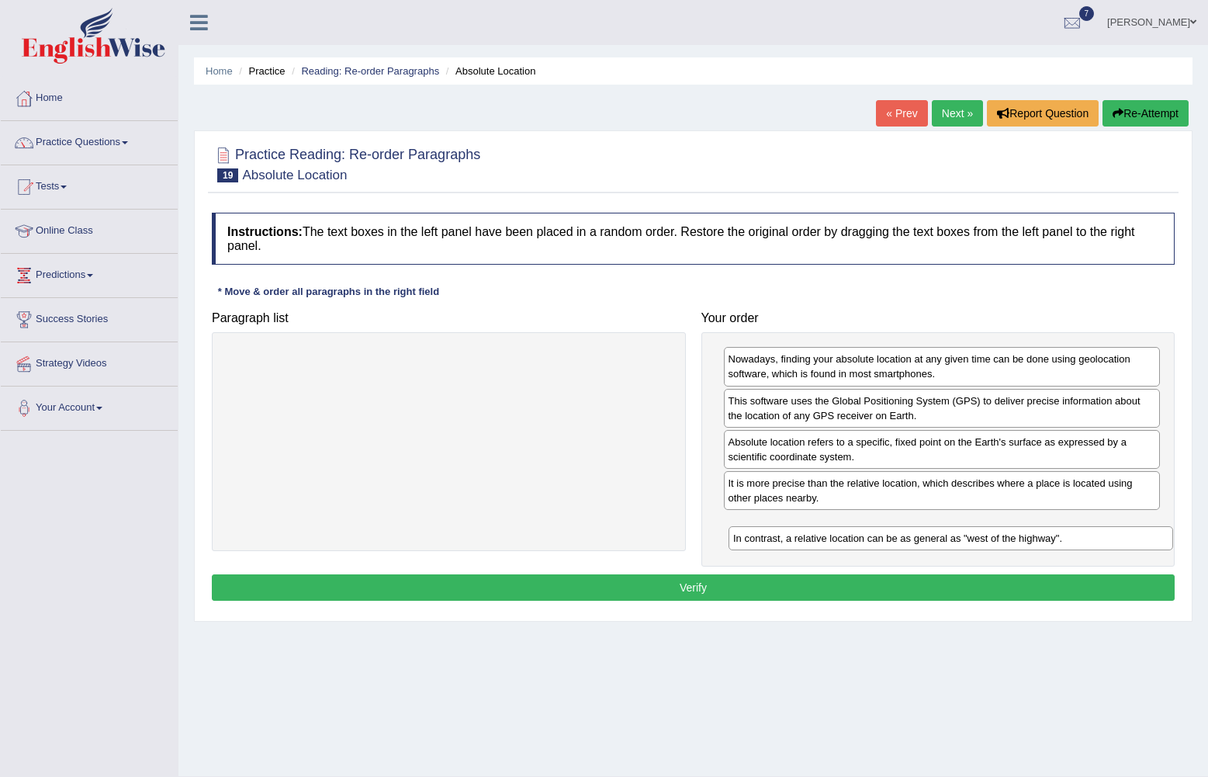
drag, startPoint x: 473, startPoint y: 370, endPoint x: 969, endPoint y: 543, distance: 525.1
click at [969, 543] on div "In contrast, a relative location can be as general as "west of the highway"." at bounding box center [951, 538] width 445 height 24
click at [948, 583] on button "Verify" at bounding box center [693, 587] width 963 height 26
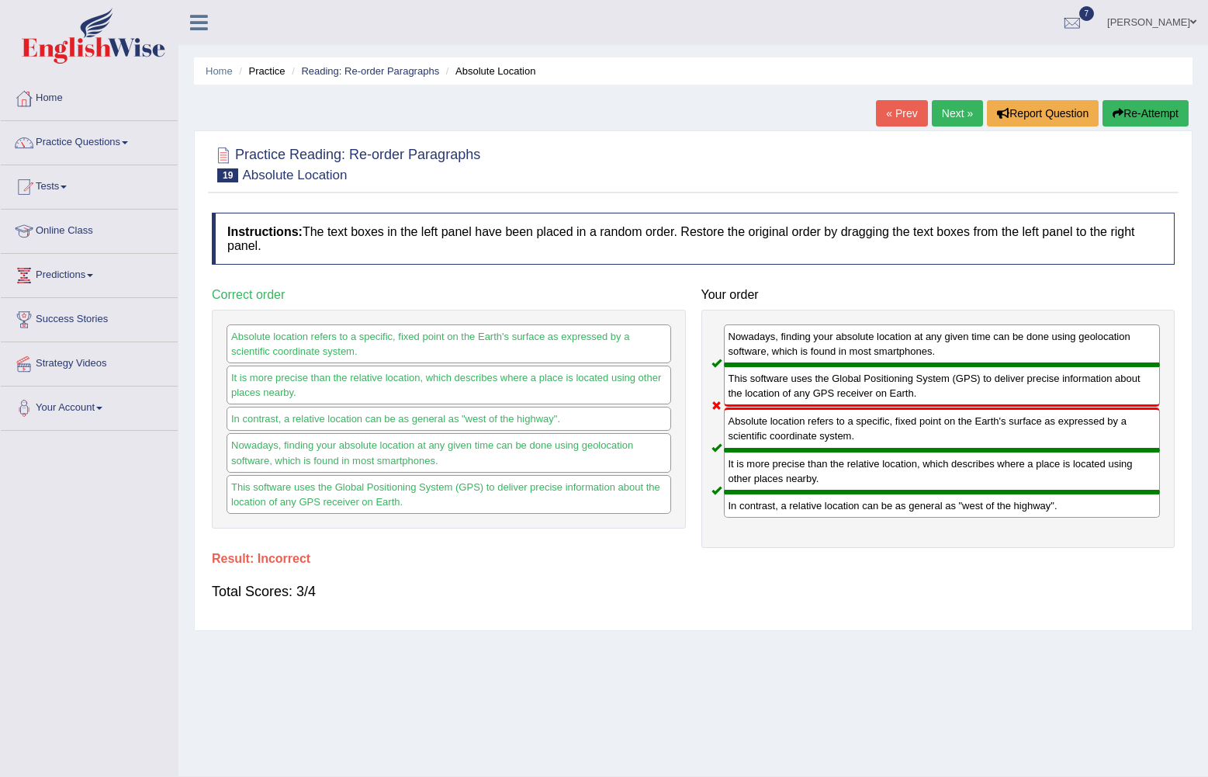
click at [954, 113] on link "Next »" at bounding box center [957, 113] width 51 height 26
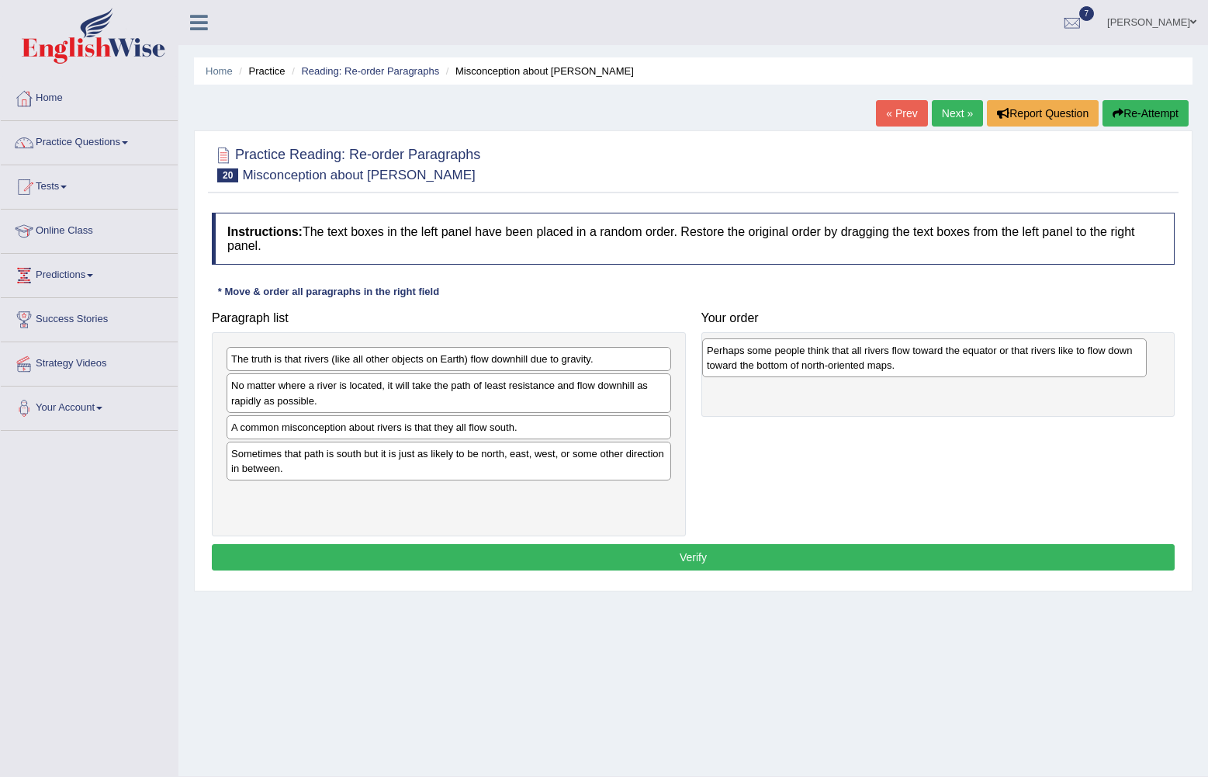
drag, startPoint x: 466, startPoint y: 511, endPoint x: 941, endPoint y: 366, distance: 497.0
click at [941, 366] on div "Perhaps some people think that all rivers flow toward the equator or that river…" at bounding box center [924, 357] width 445 height 39
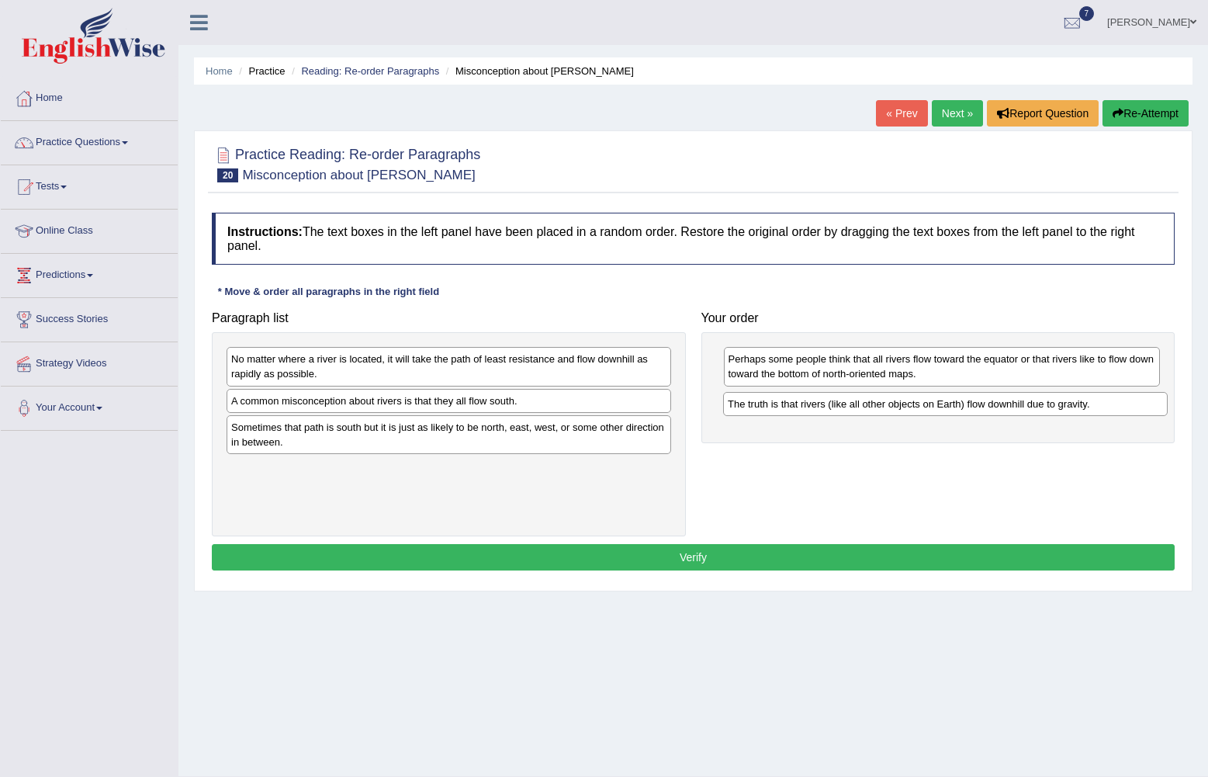
drag, startPoint x: 291, startPoint y: 363, endPoint x: 787, endPoint y: 408, distance: 498.6
click at [787, 408] on div "The truth is that rivers (like all other objects on Earth) flow downhill due to…" at bounding box center [945, 404] width 445 height 24
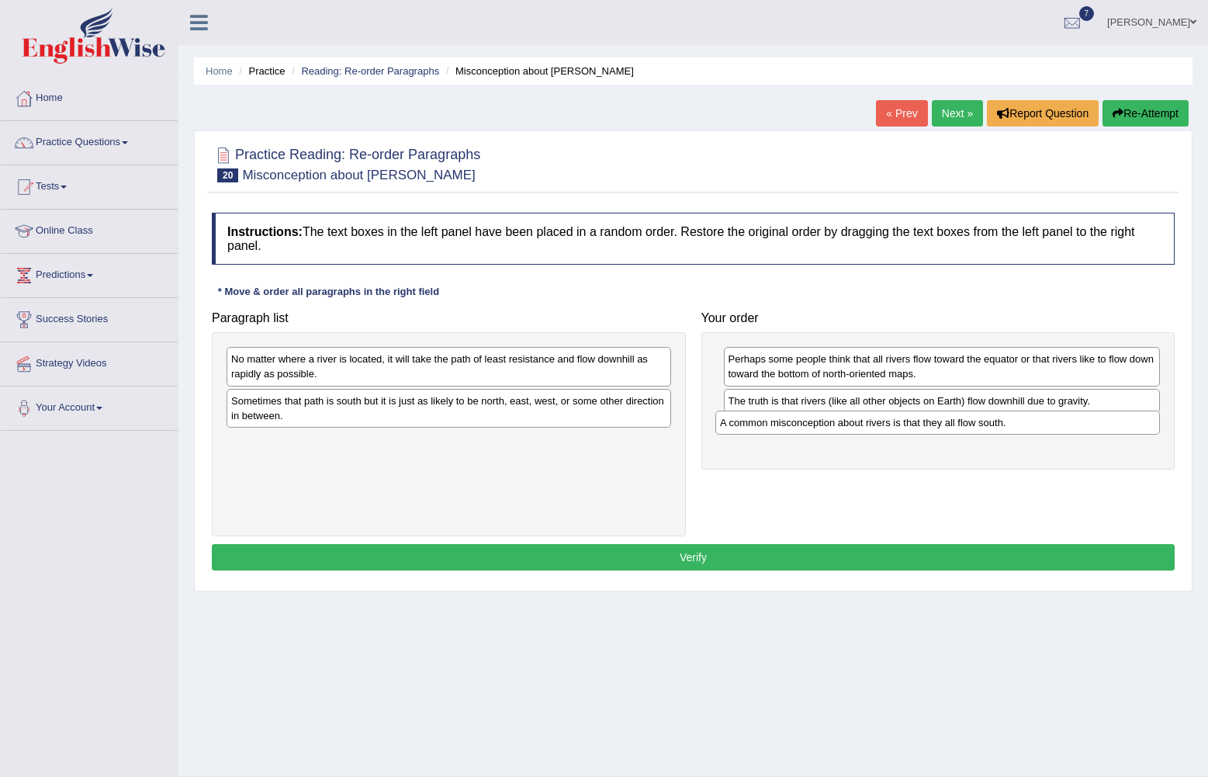
drag, startPoint x: 466, startPoint y: 403, endPoint x: 955, endPoint y: 424, distance: 489.3
click at [955, 424] on div "A common misconception about rivers is that they all flow south." at bounding box center [937, 422] width 445 height 24
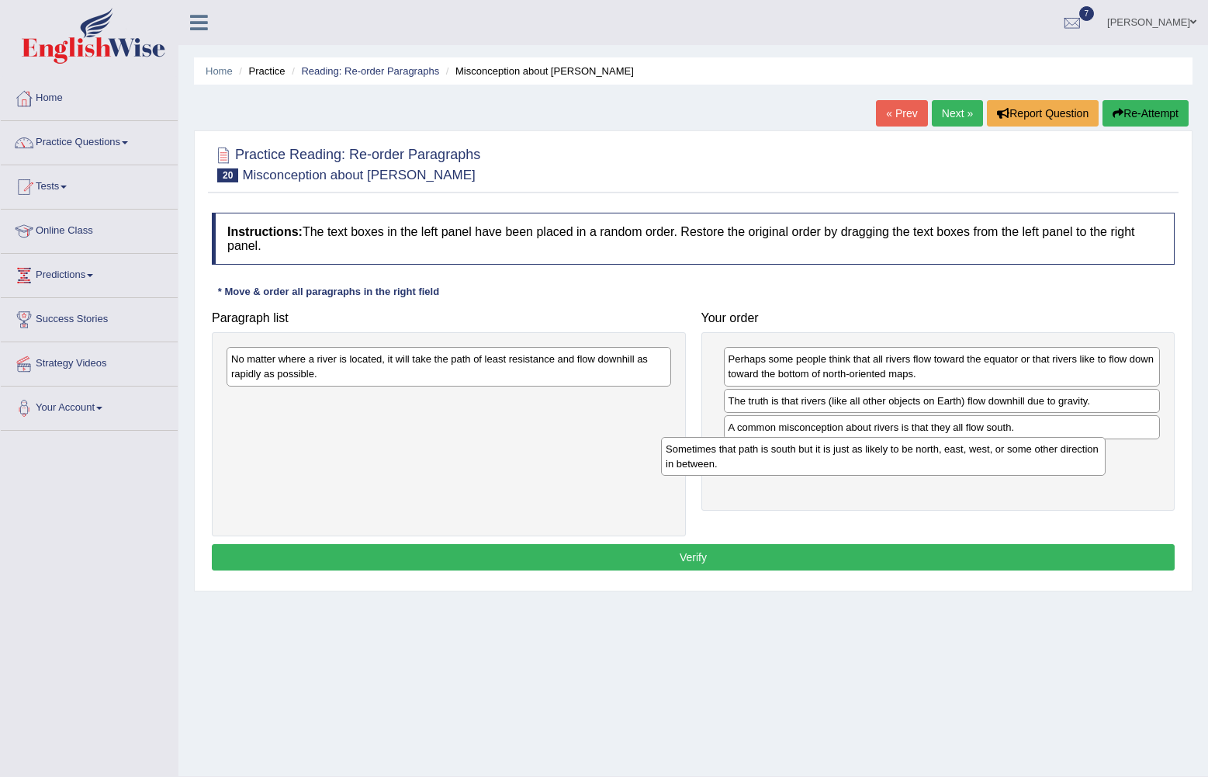
drag, startPoint x: 436, startPoint y: 419, endPoint x: 874, endPoint y: 465, distance: 440.7
click at [874, 465] on div "Sometimes that path is south but it is just as likely to be north, east, west, …" at bounding box center [883, 456] width 445 height 39
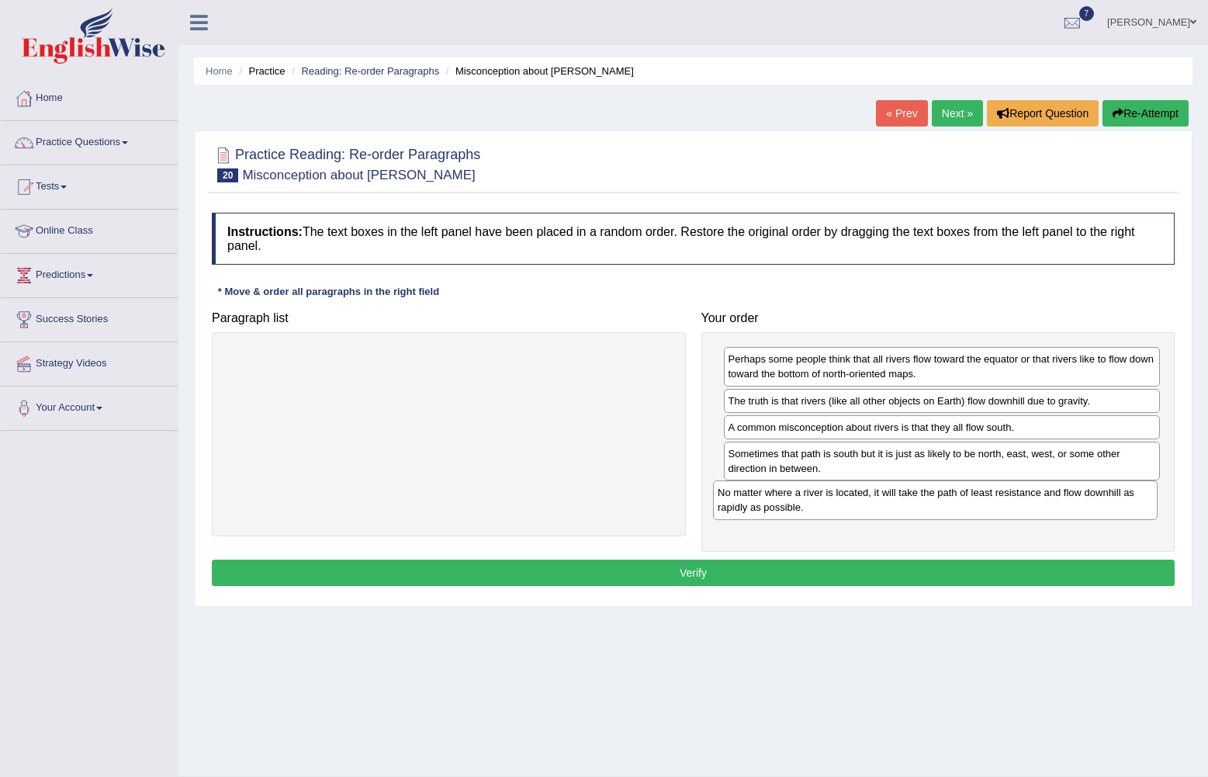
drag, startPoint x: 381, startPoint y: 371, endPoint x: 867, endPoint y: 504, distance: 504.4
click at [867, 504] on div "No matter where a river is located, it will take the path of least resistance a…" at bounding box center [935, 499] width 445 height 39
click at [819, 576] on button "Verify" at bounding box center [693, 572] width 963 height 26
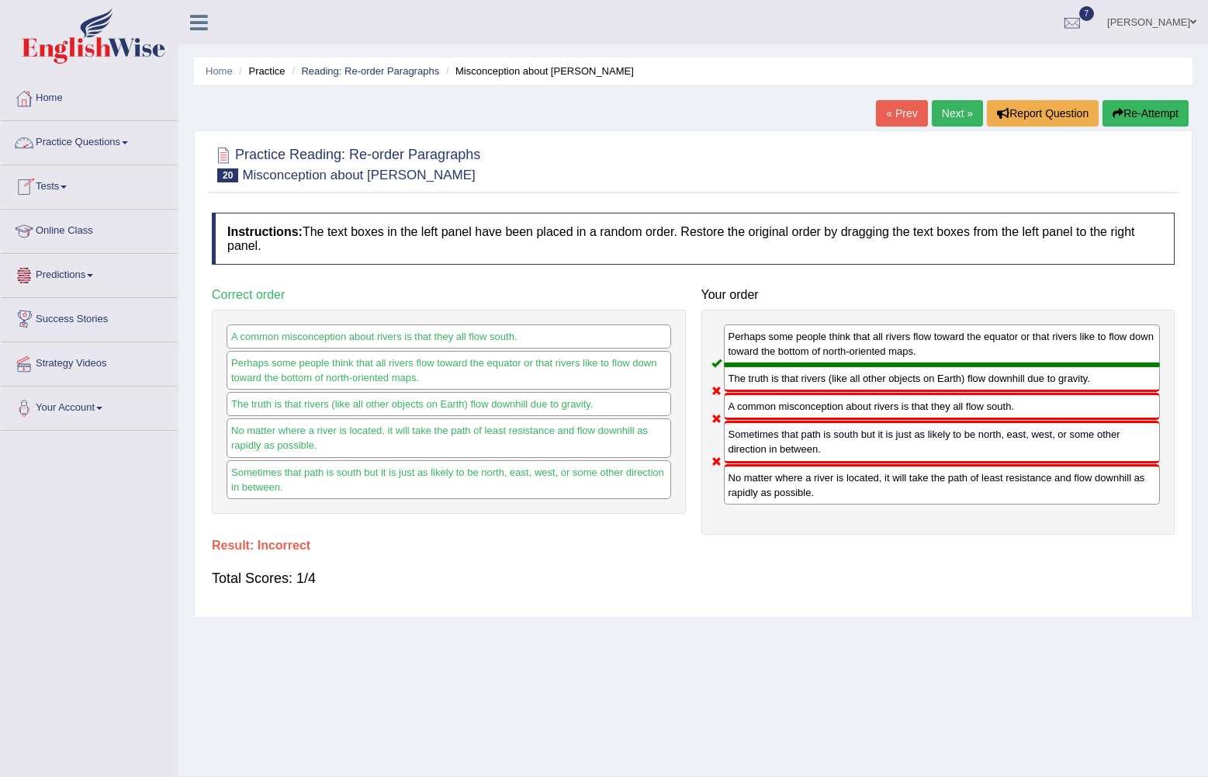
click at [123, 145] on link "Practice Questions" at bounding box center [89, 140] width 177 height 39
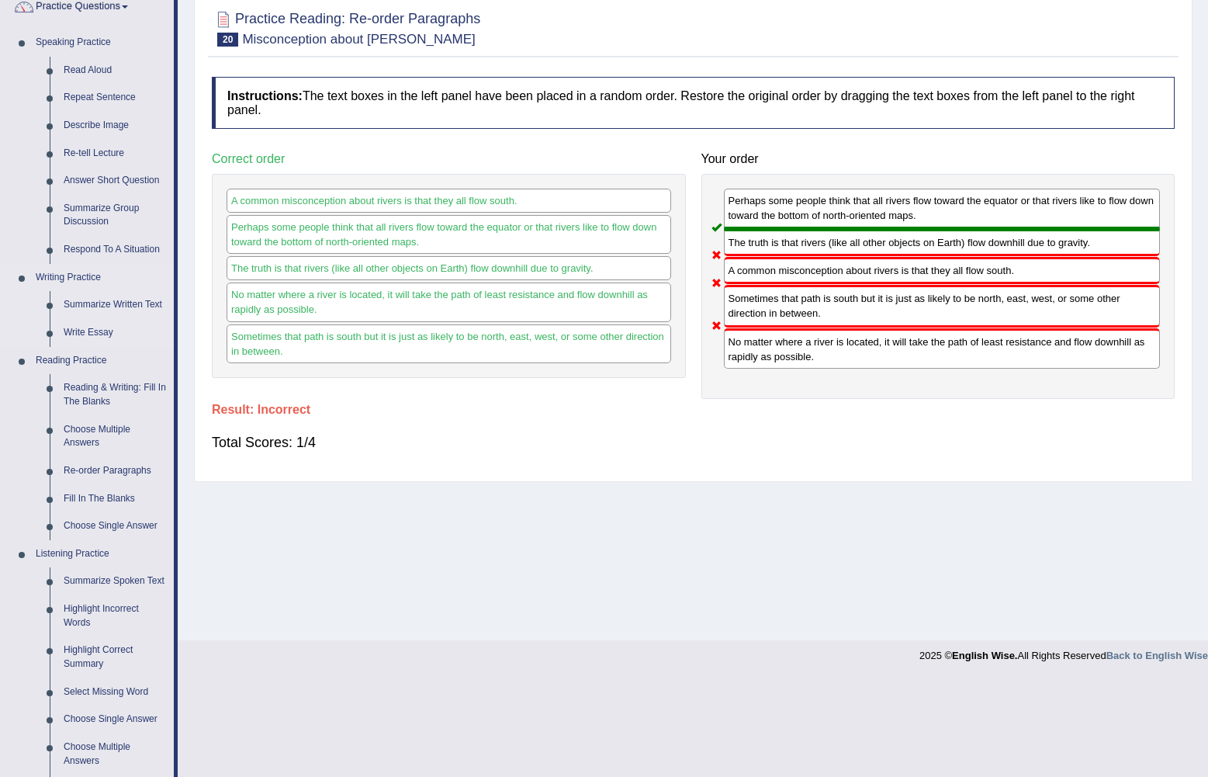
scroll to position [78, 0]
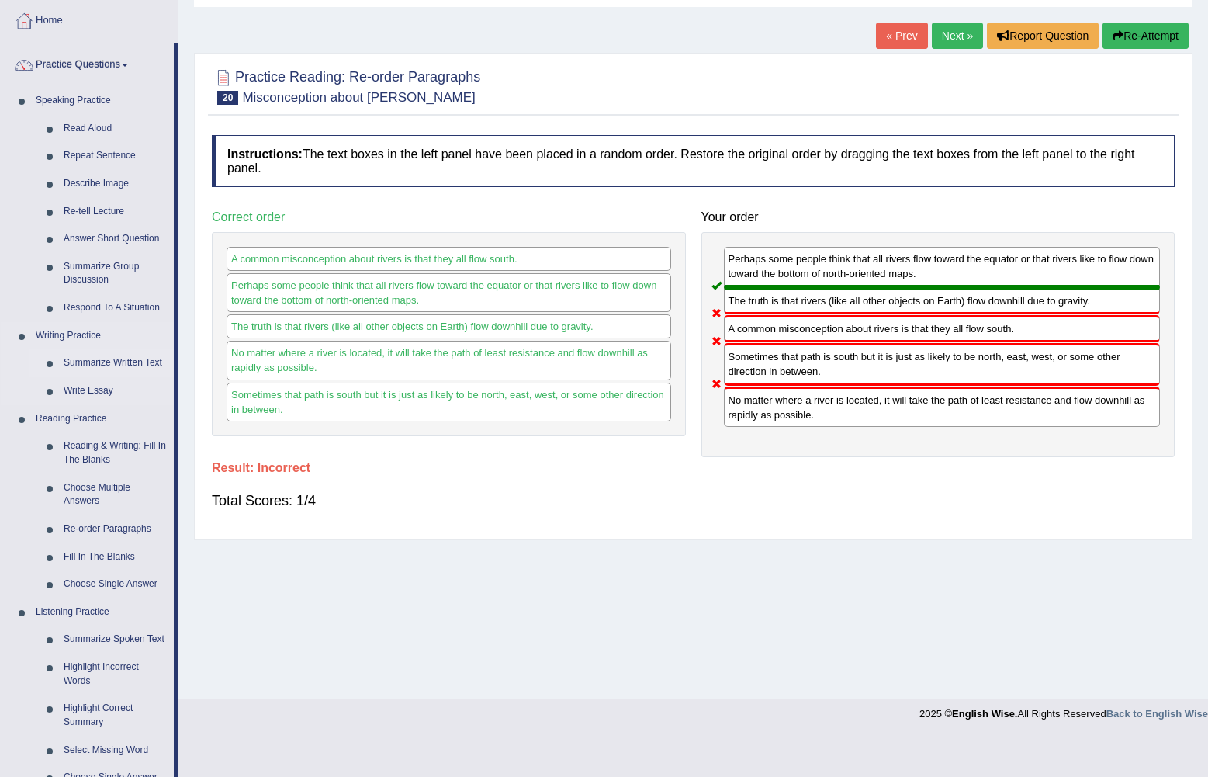
click at [107, 357] on link "Summarize Written Text" at bounding box center [115, 363] width 117 height 28
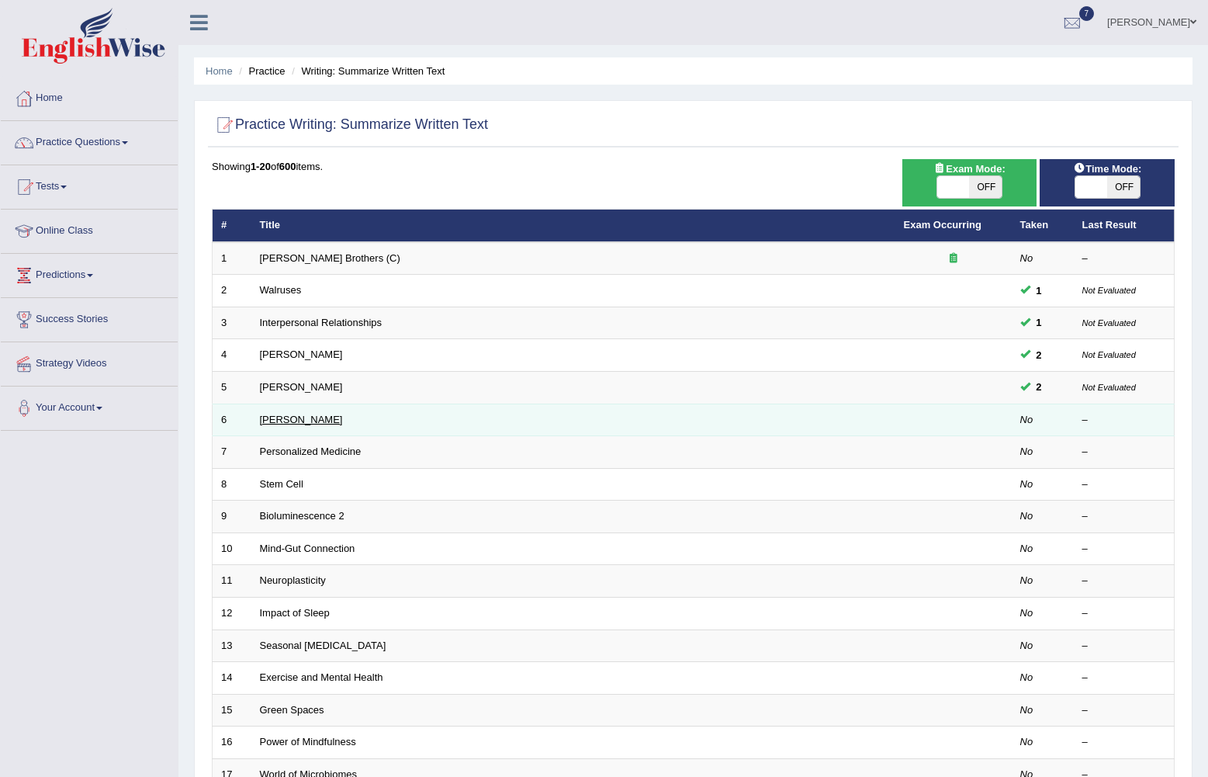
click at [310, 414] on link "[PERSON_NAME]" at bounding box center [301, 420] width 83 height 12
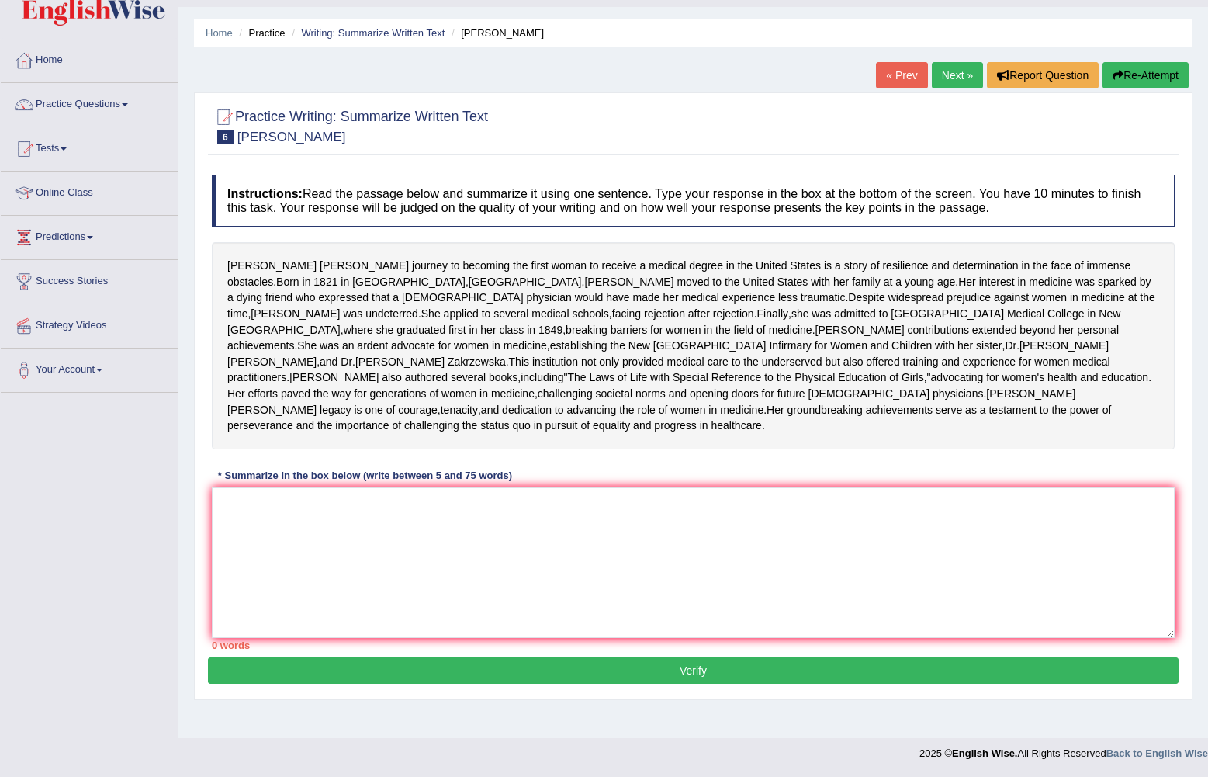
scroll to position [77, 0]
click at [413, 537] on textarea at bounding box center [693, 562] width 963 height 151
drag, startPoint x: 229, startPoint y: 223, endPoint x: 265, endPoint y: 247, distance: 43.0
click at [261, 247] on div "Elizabeth Blackwell's journey to becoming the first woman to receive a medical …" at bounding box center [693, 345] width 963 height 207
click at [290, 544] on textarea at bounding box center [693, 562] width 963 height 151
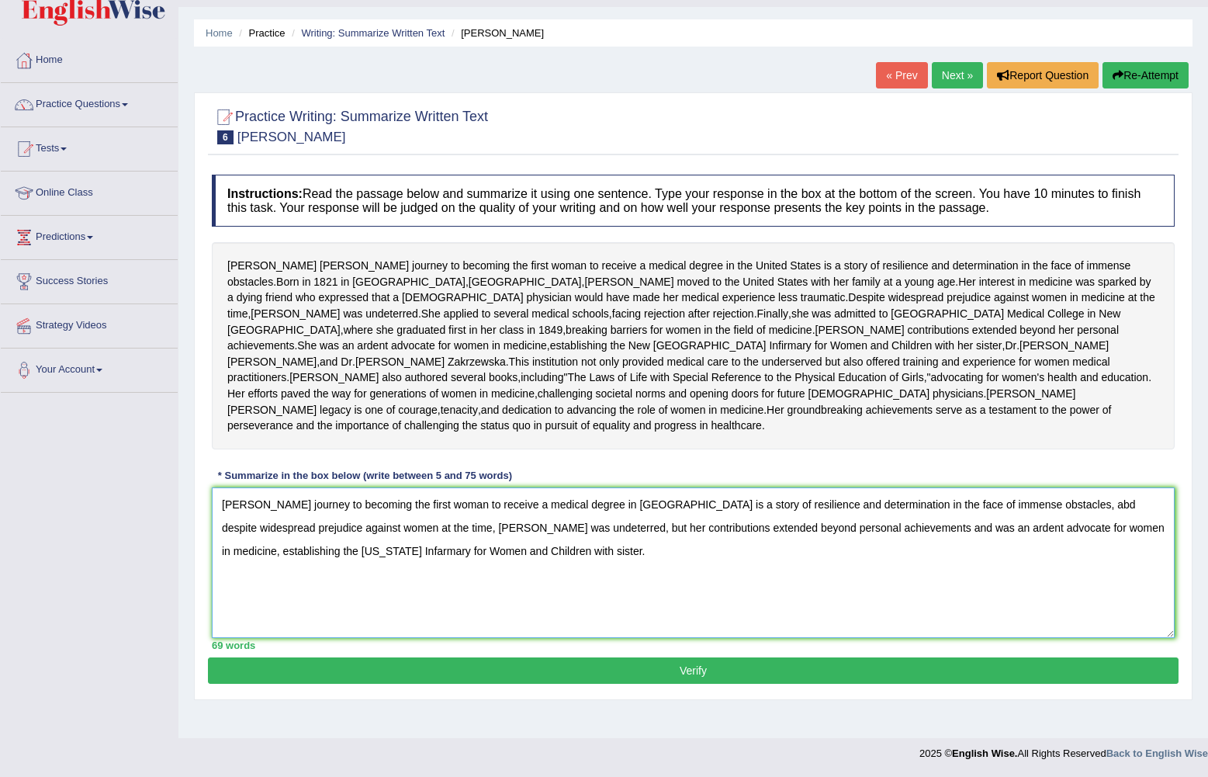
type textarea "Elizabeth Blackwell's journey to becoming the first woman to receive a medical …"
click at [742, 684] on button "Verify" at bounding box center [693, 670] width 971 height 26
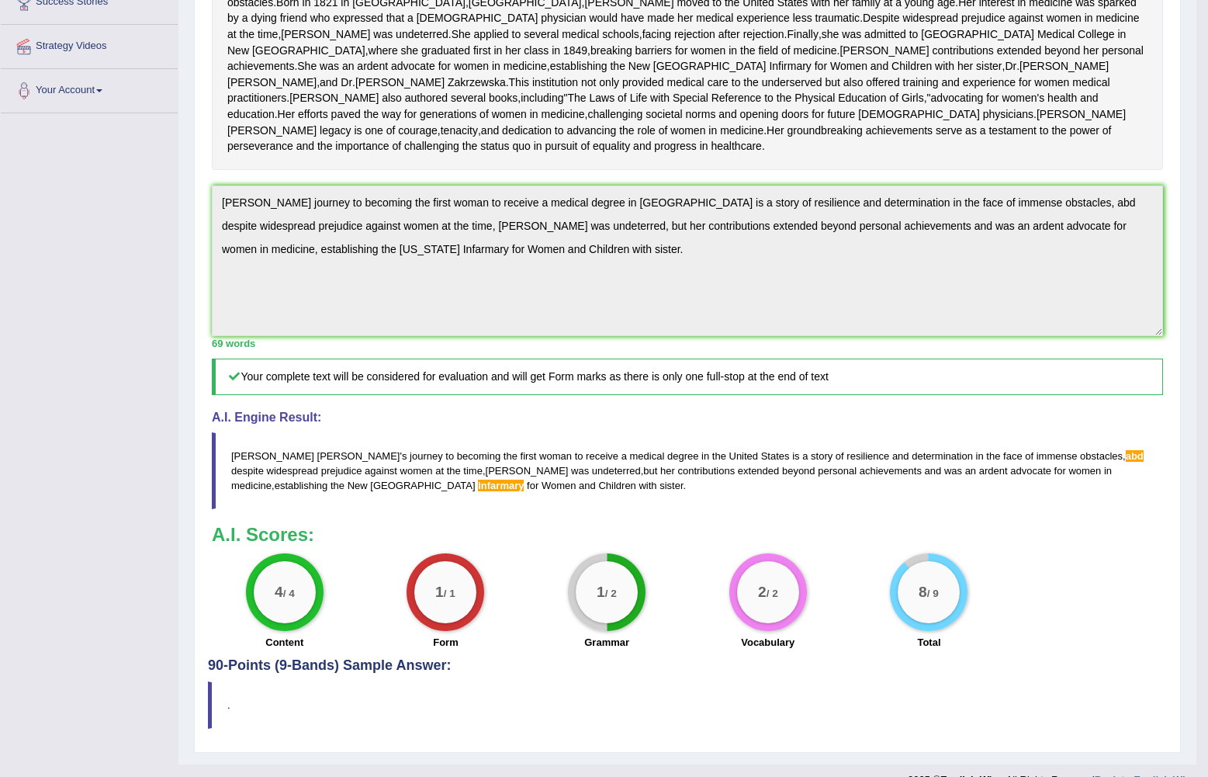
scroll to position [424, 0]
